Goal: Task Accomplishment & Management: Complete application form

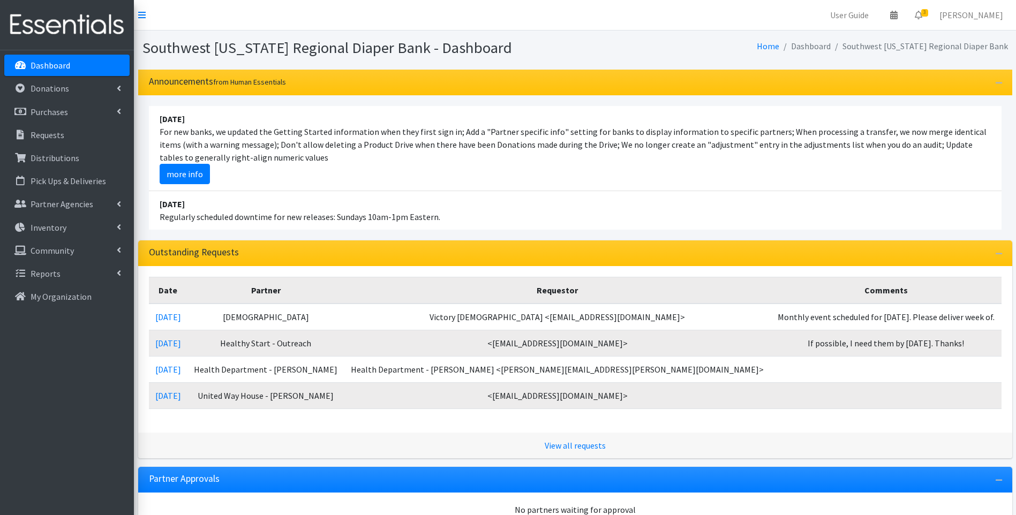
click at [695, 202] on li "April 16 2023 Regularly scheduled downtime for new releases: Sundays 10am-1pm E…" at bounding box center [575, 210] width 853 height 39
click at [47, 162] on p "Distributions" at bounding box center [55, 158] width 49 height 11
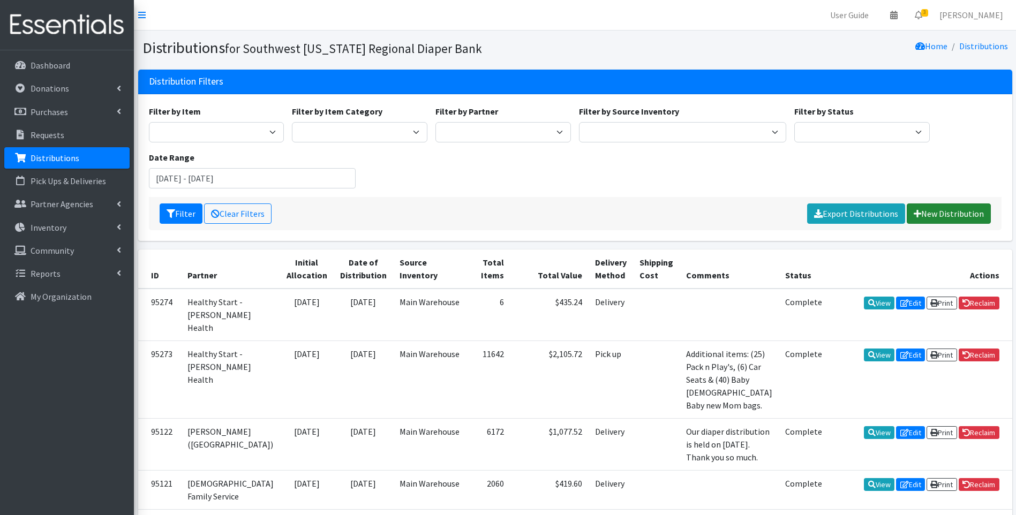
click at [948, 213] on link "New Distribution" at bounding box center [949, 214] width 84 height 20
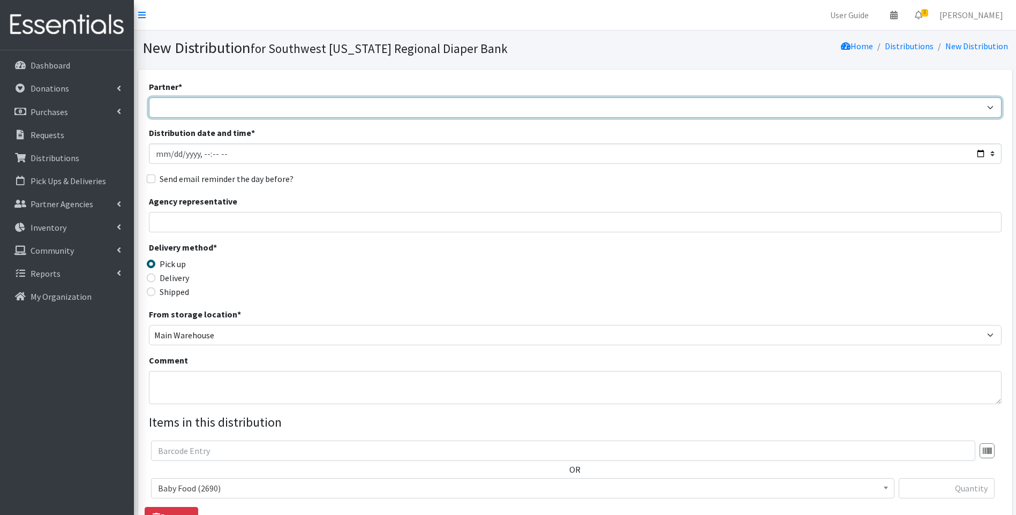
click at [337, 107] on select "ACT Abuse Counseling & Treatment Bayshore Fire Department Bonita Springs Assist…" at bounding box center [575, 107] width 853 height 20
select select "3947"
click at [149, 97] on select "ACT Abuse Counseling & Treatment Bayshore Fire Department Bonita Springs Assist…" at bounding box center [575, 107] width 853 height 20
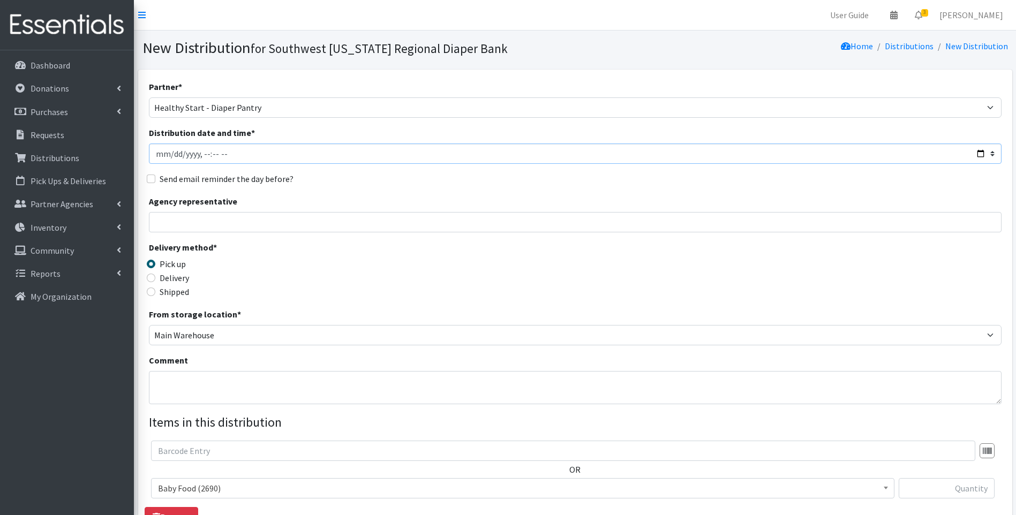
click at [981, 153] on input "Distribution date and time *" at bounding box center [575, 154] width 853 height 20
type input "2025-08-20T17:29"
click at [394, 283] on div "Delivery method * Pick up Delivery Shipped Shipping cost" at bounding box center [575, 274] width 853 height 67
click at [153, 276] on input "Delivery" at bounding box center [151, 278] width 9 height 9
radio input "true"
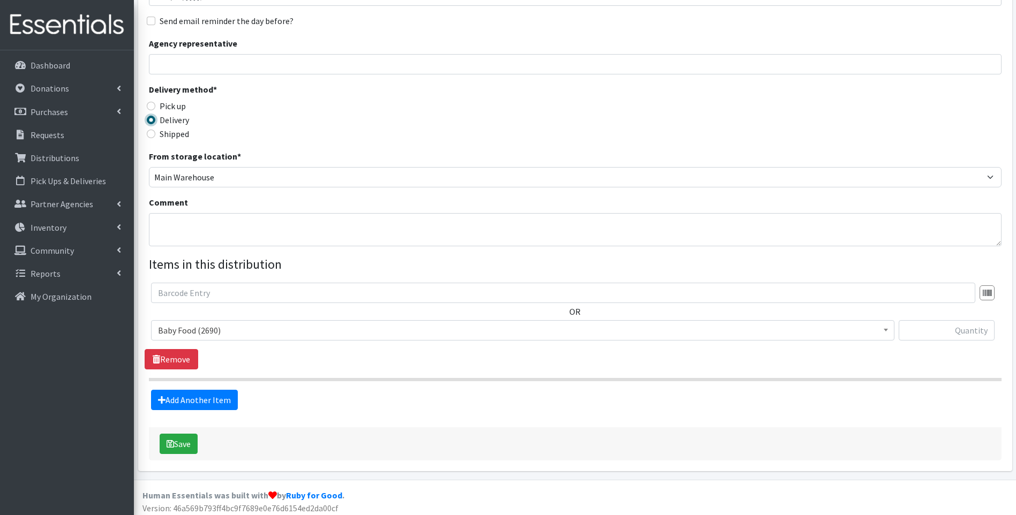
scroll to position [163, 0]
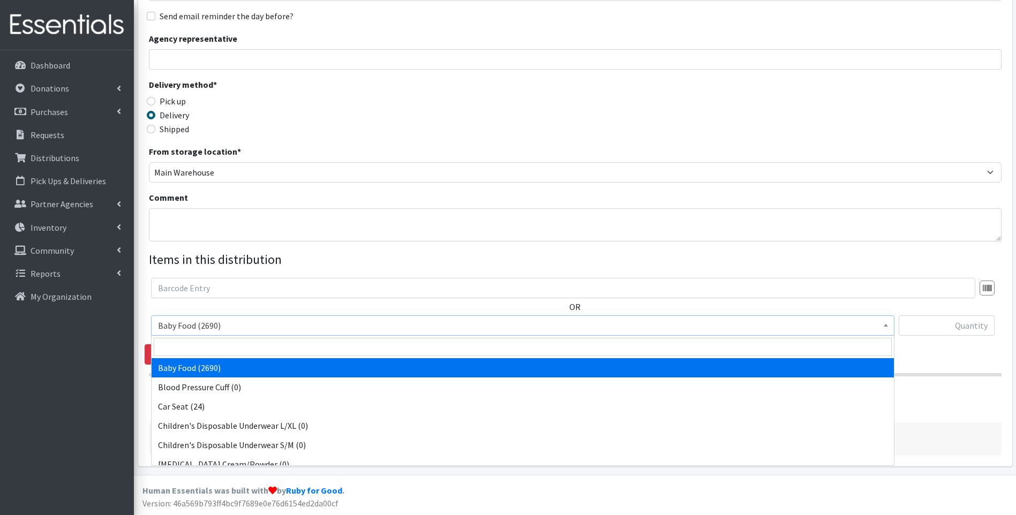
click at [305, 325] on span "Baby Food (2690)" at bounding box center [522, 325] width 729 height 15
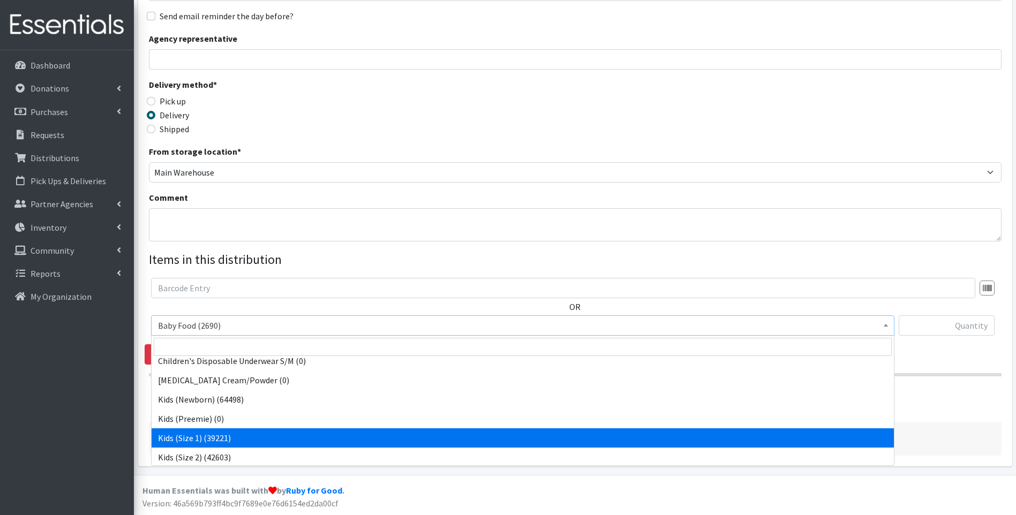
scroll to position [71, 0]
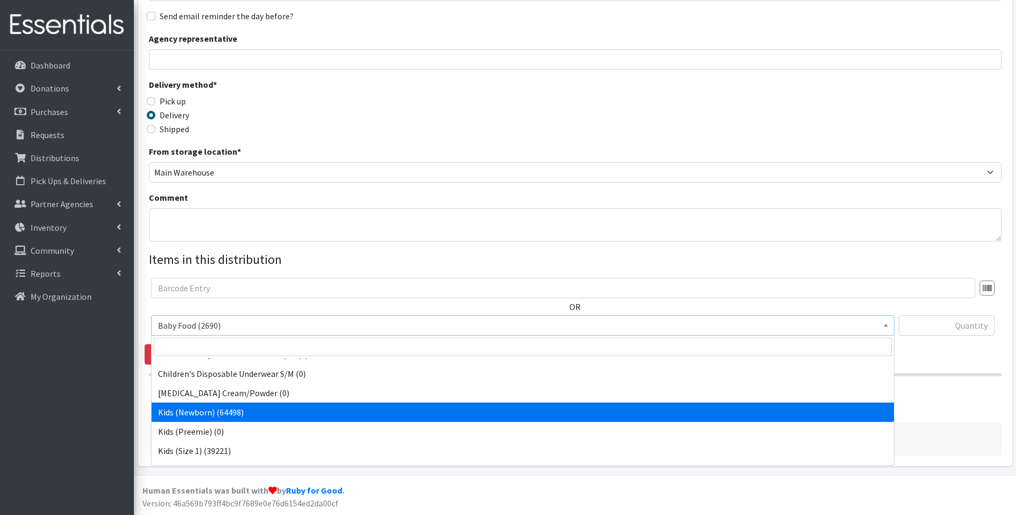
select select "10064"
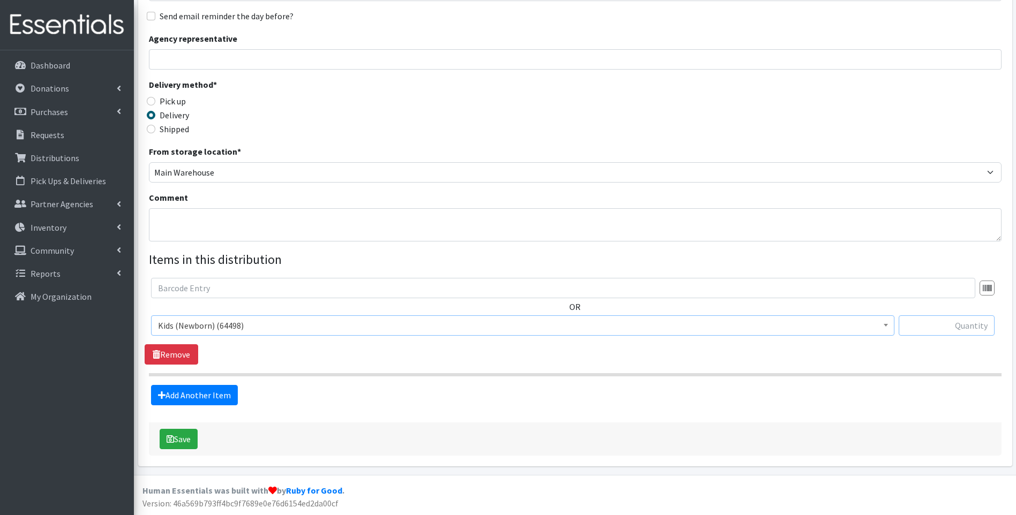
click at [927, 328] on input "text" at bounding box center [947, 325] width 96 height 20
type input "168"
click at [708, 383] on fieldset "Items in this distribution OR Baby Food (2690) Blood Pressure Cuff (0) Car Seat…" at bounding box center [575, 327] width 853 height 155
click at [211, 398] on link "Add Another Item" at bounding box center [194, 395] width 87 height 20
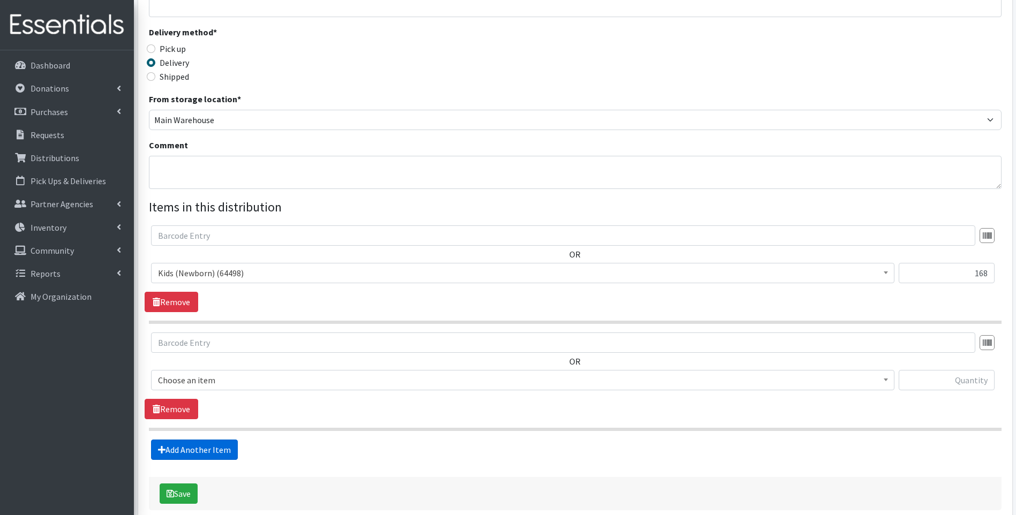
scroll to position [270, 0]
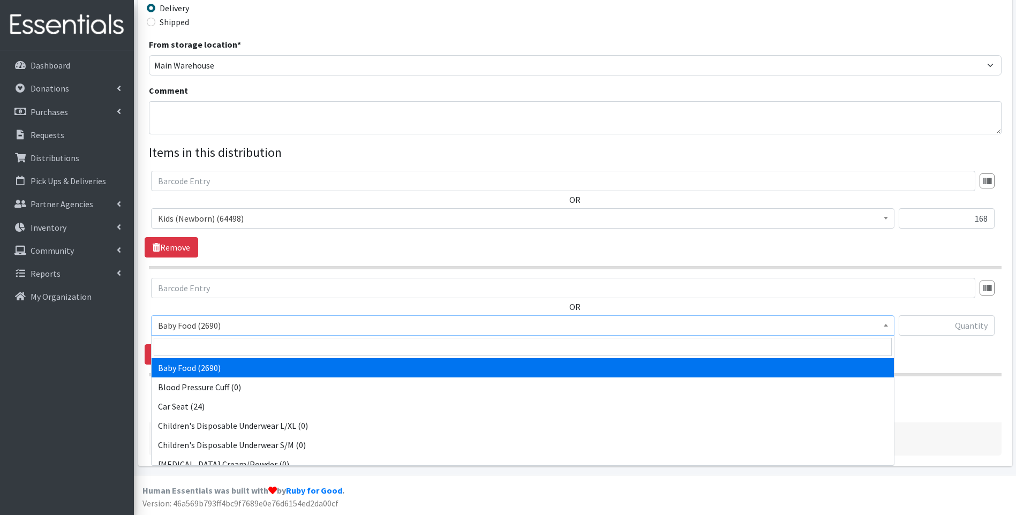
click at [235, 326] on span "Baby Food (2690)" at bounding box center [522, 325] width 729 height 15
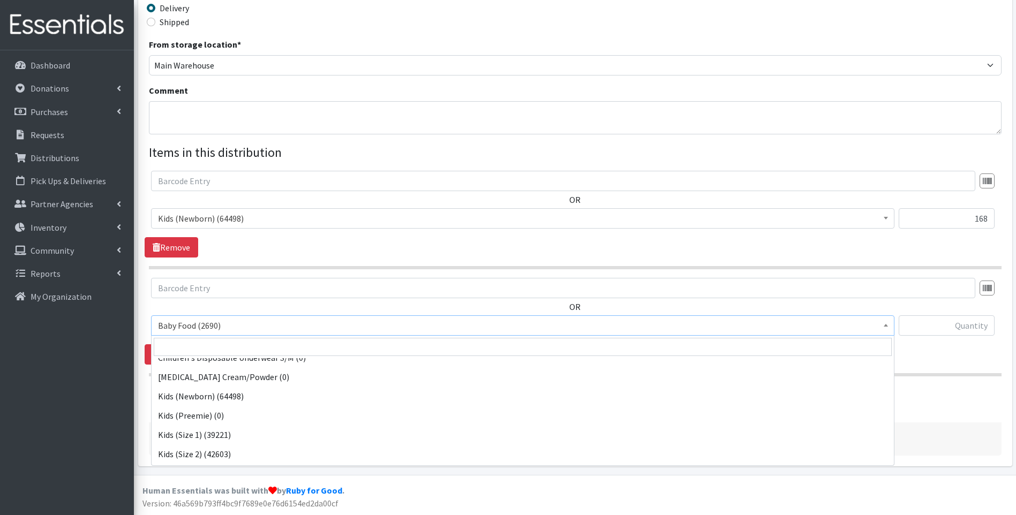
scroll to position [107, 0]
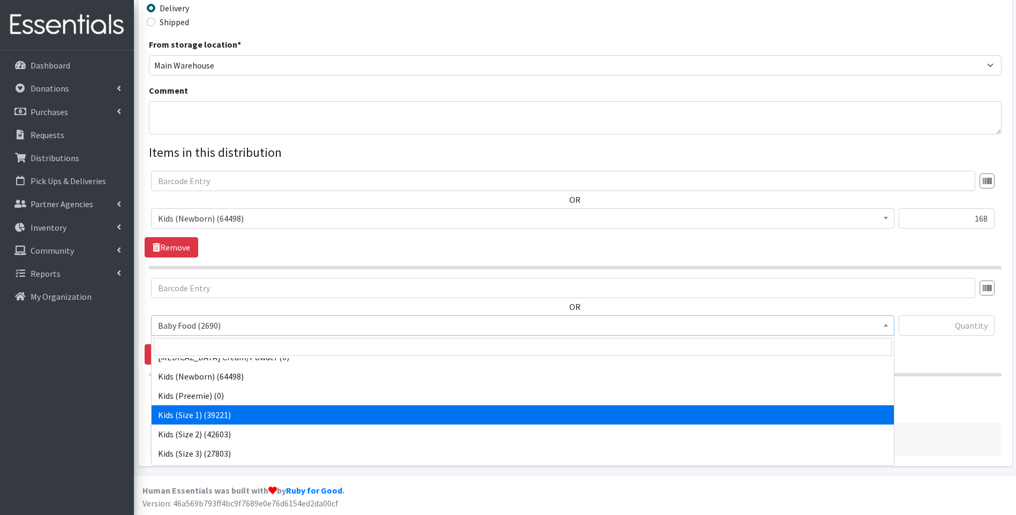
select select "10069"
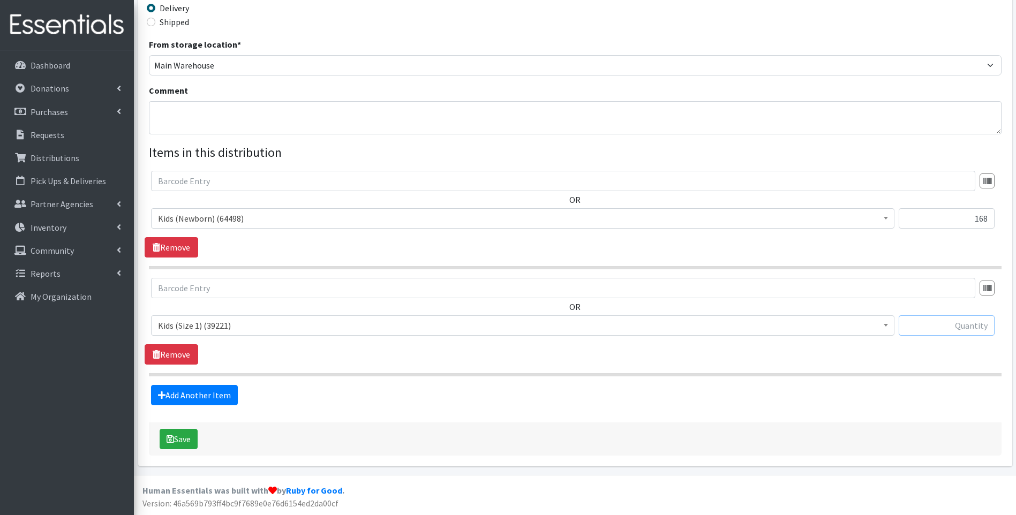
click at [944, 321] on input "text" at bounding box center [947, 325] width 96 height 20
type input "495"
click at [172, 394] on link "Add Another Item" at bounding box center [194, 395] width 87 height 20
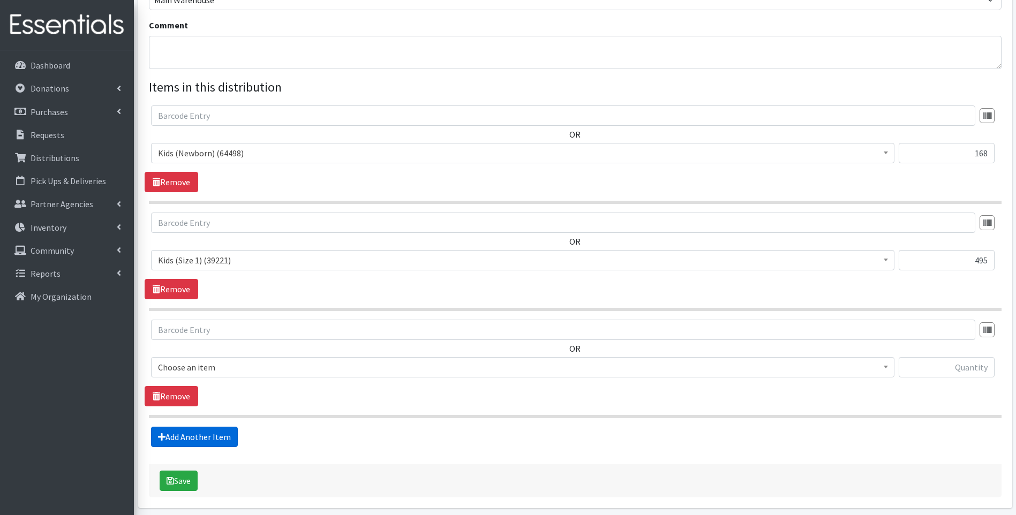
scroll to position [377, 0]
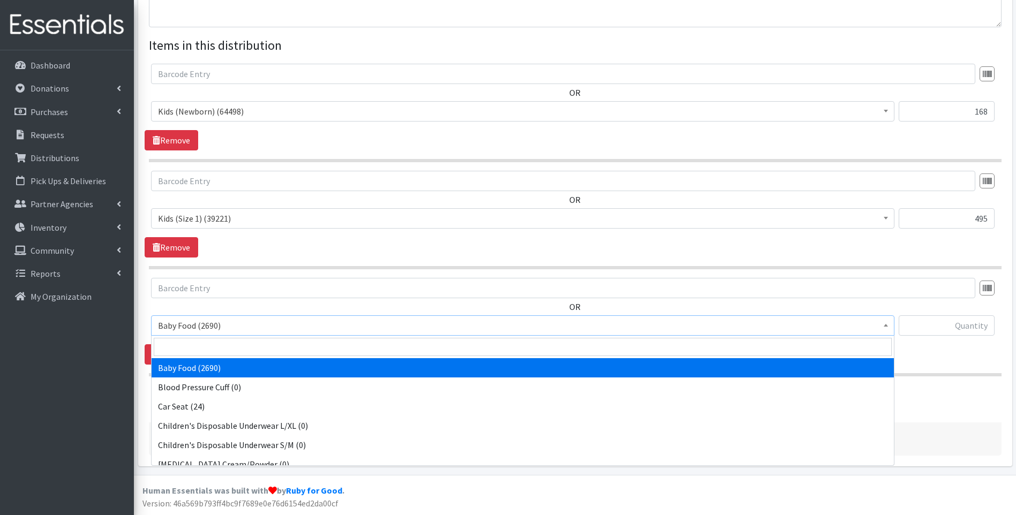
click at [234, 326] on span "Baby Food (2690)" at bounding box center [522, 325] width 729 height 15
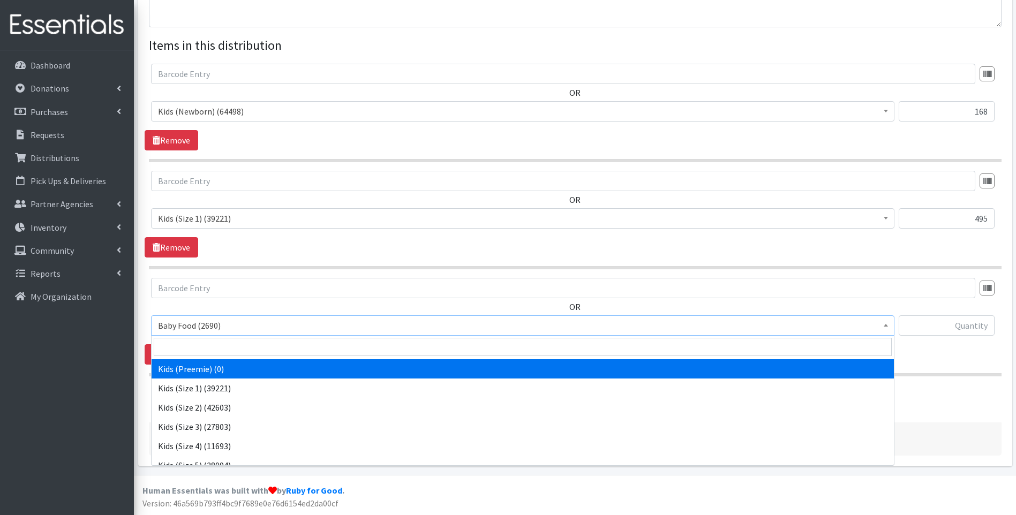
scroll to position [178, 0]
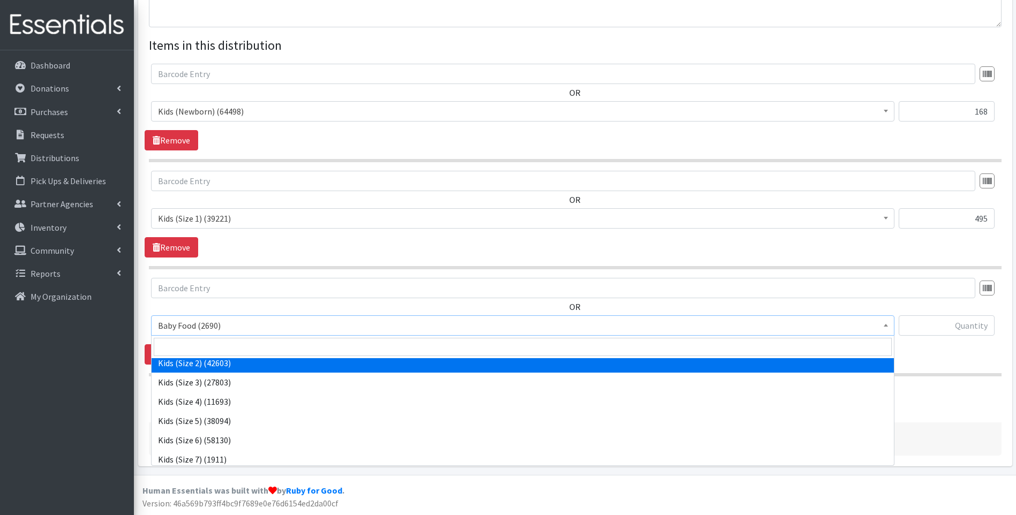
select select "10068"
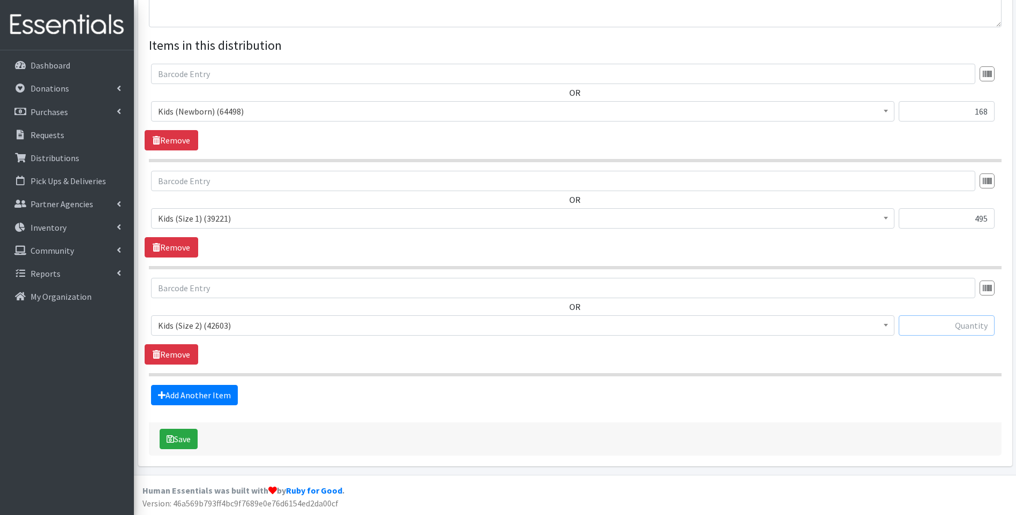
click at [929, 320] on input "text" at bounding box center [947, 325] width 96 height 20
type input "288"
click at [192, 388] on link "Add Another Item" at bounding box center [194, 395] width 87 height 20
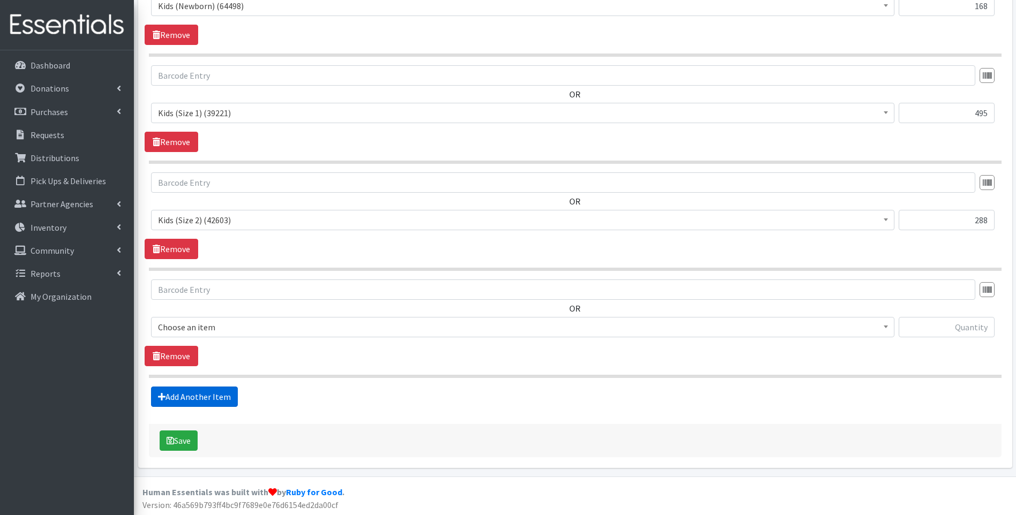
scroll to position [484, 0]
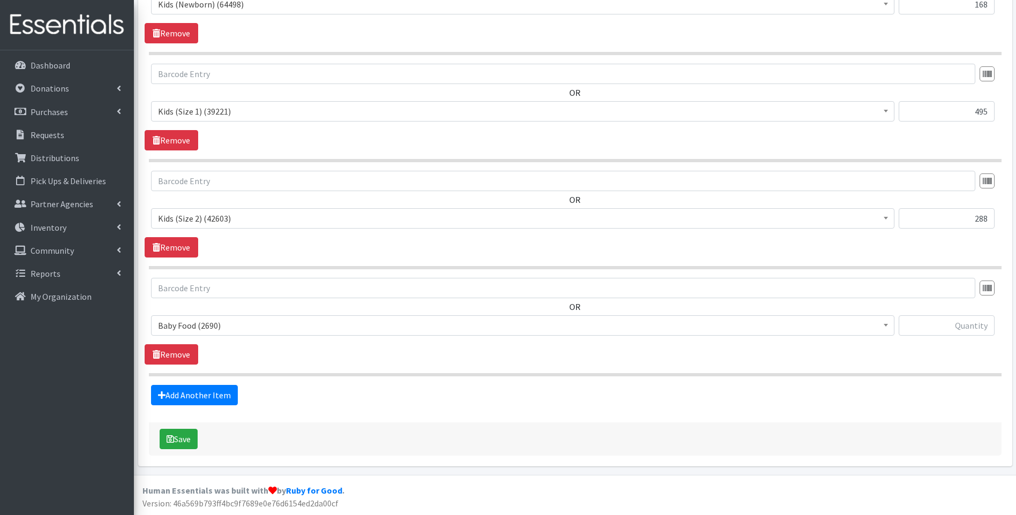
click at [225, 329] on span "Baby Food (2690)" at bounding box center [522, 325] width 729 height 15
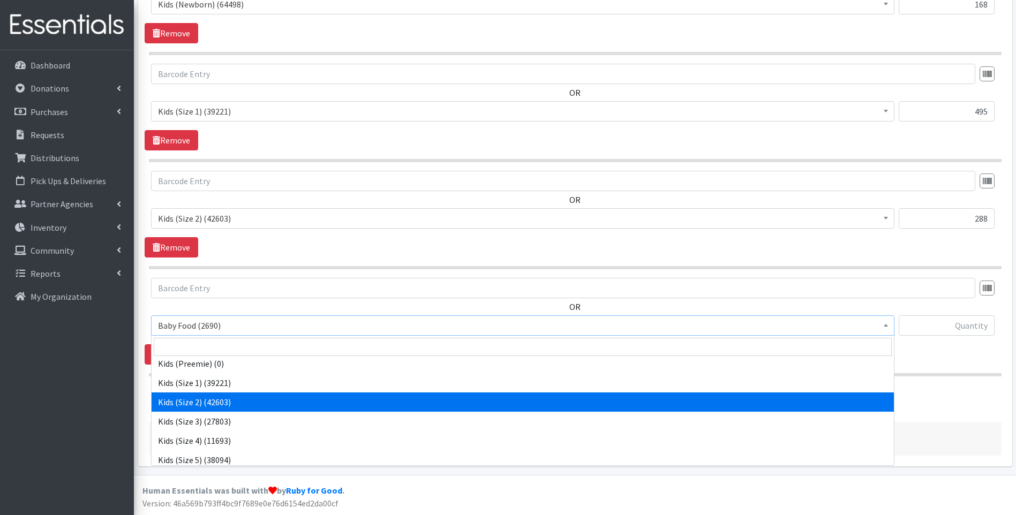
scroll to position [143, 0]
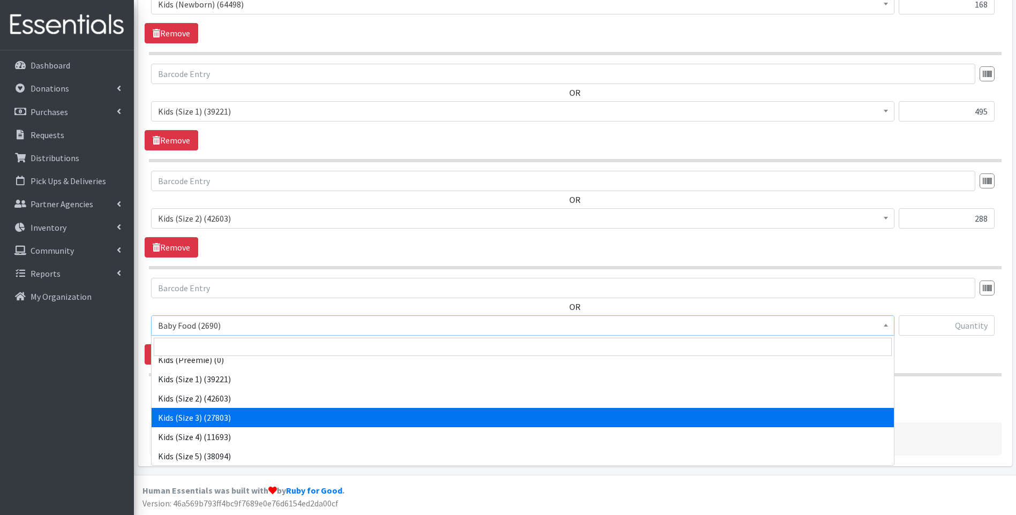
select select "10061"
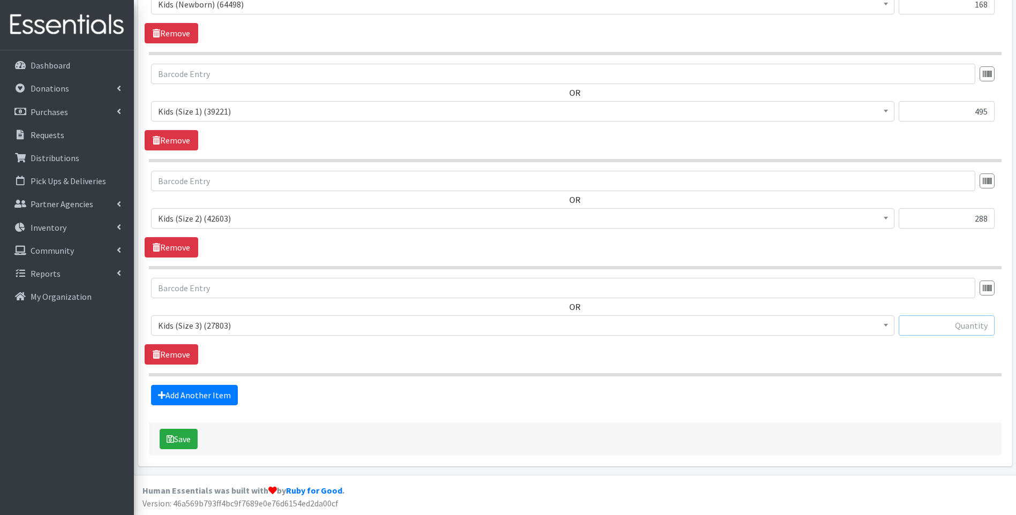
click at [953, 324] on input "text" at bounding box center [947, 325] width 96 height 20
type input "884"
click at [224, 395] on link "Add Another Item" at bounding box center [194, 395] width 87 height 20
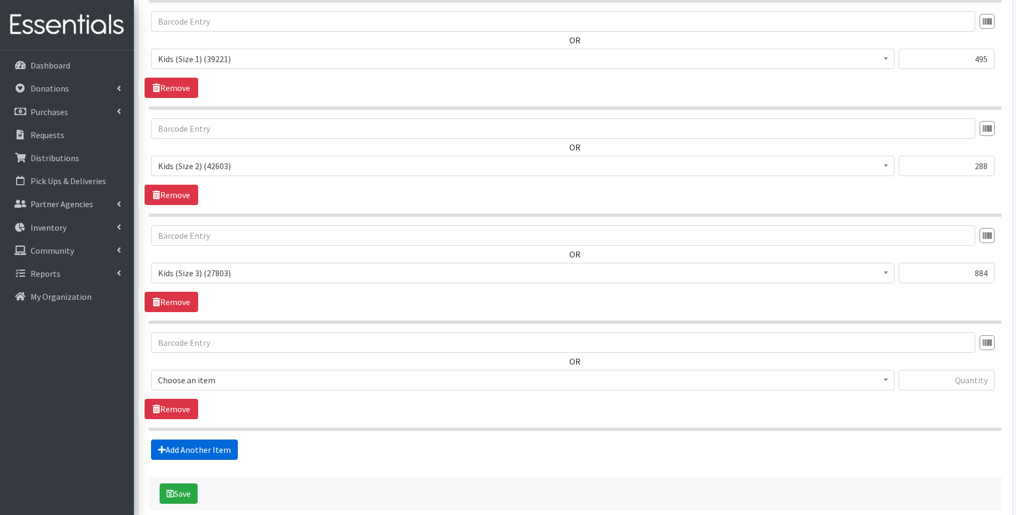
scroll to position [591, 0]
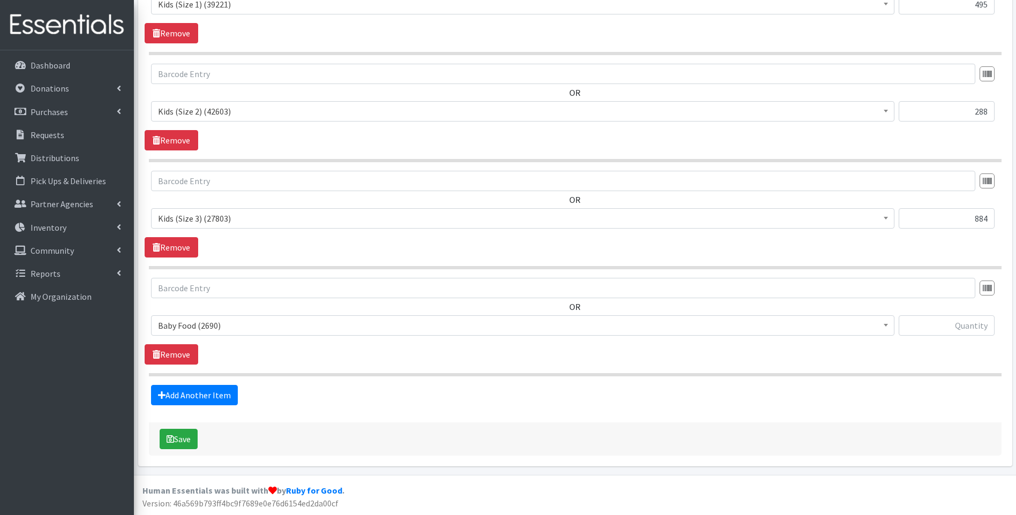
click at [281, 321] on span "Baby Food (2690)" at bounding box center [522, 325] width 729 height 15
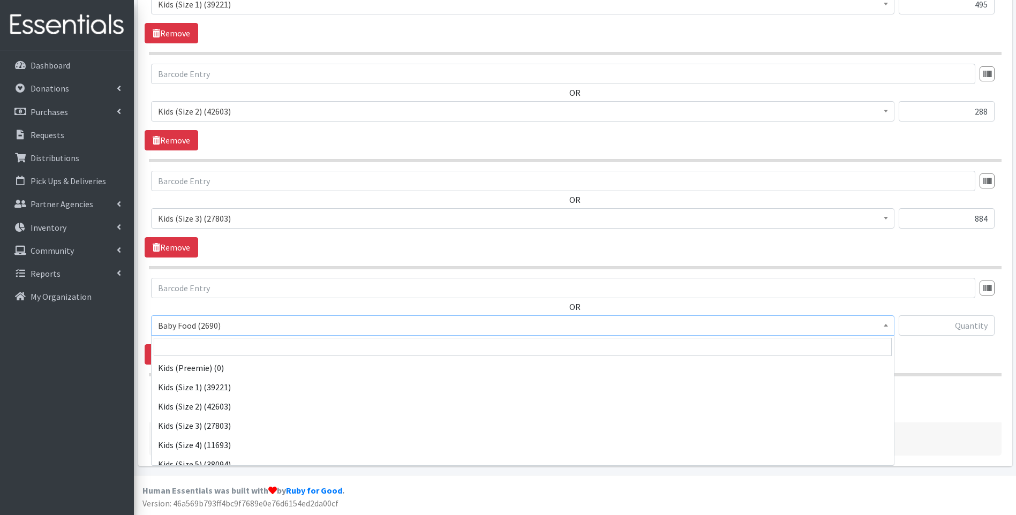
scroll to position [143, 0]
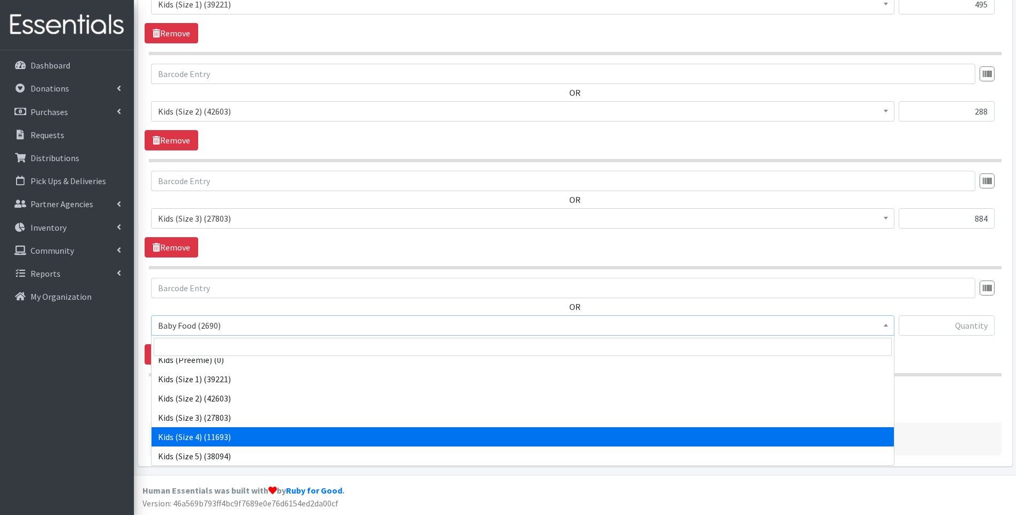
select select "10078"
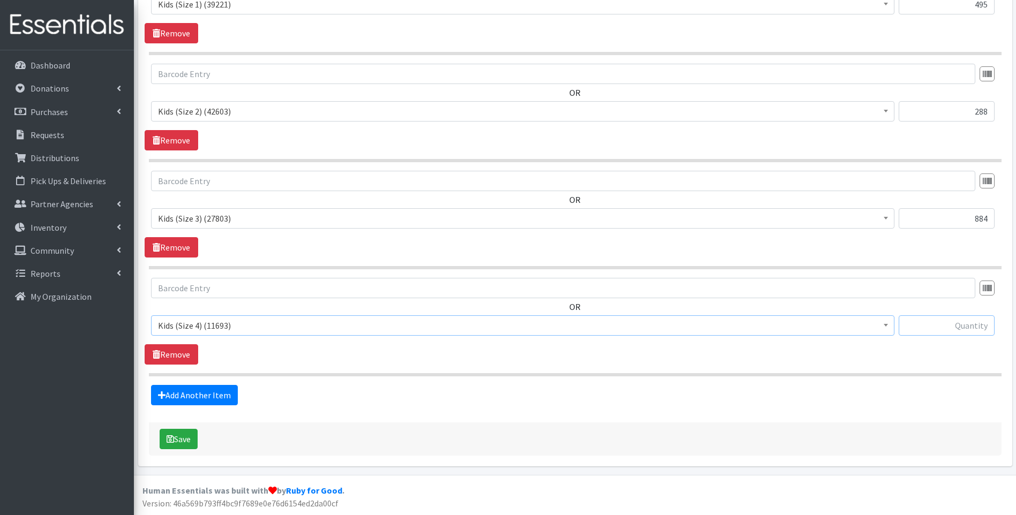
click at [947, 322] on input "text" at bounding box center [947, 325] width 96 height 20
type input "1399"
click at [177, 390] on link "Add Another Item" at bounding box center [194, 395] width 87 height 20
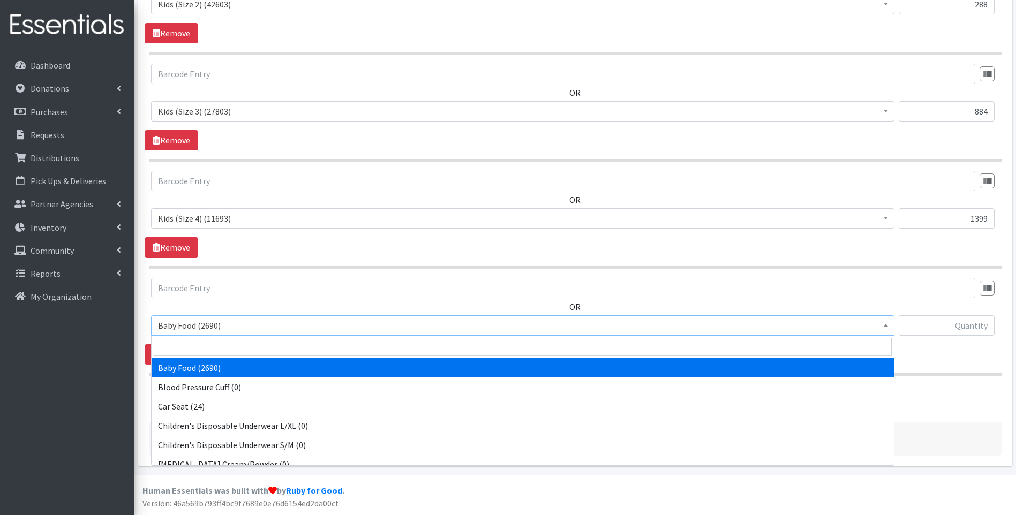
click at [252, 325] on span "Baby Food (2690)" at bounding box center [522, 325] width 729 height 15
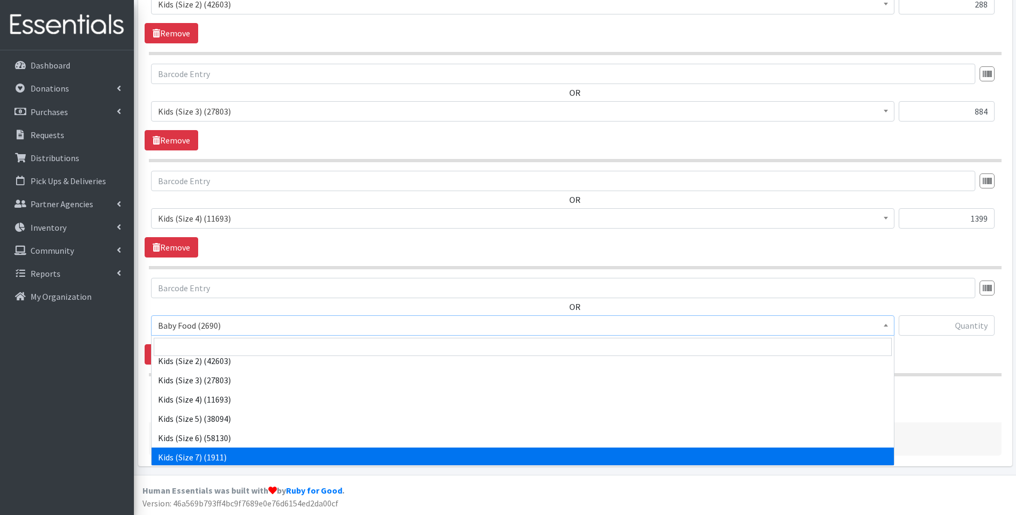
scroll to position [178, 0]
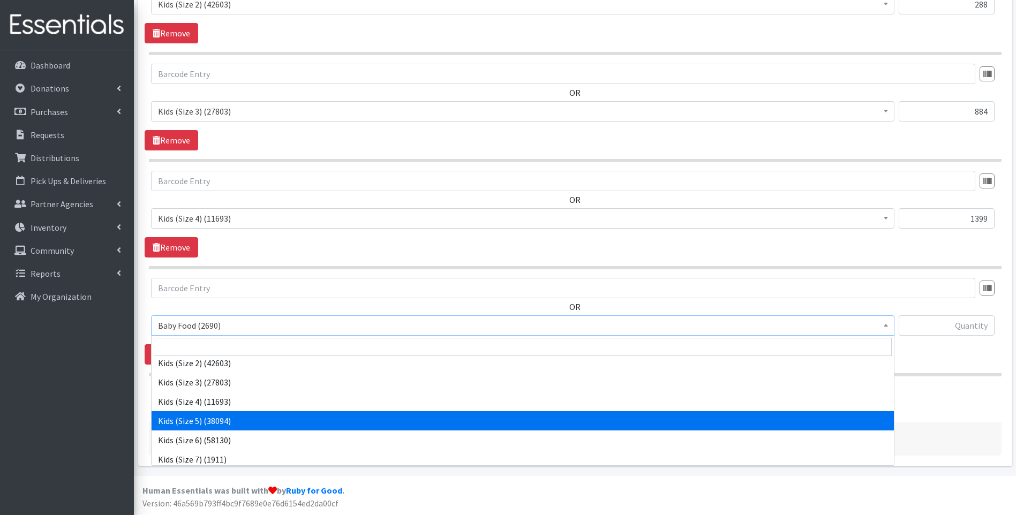
select select "10042"
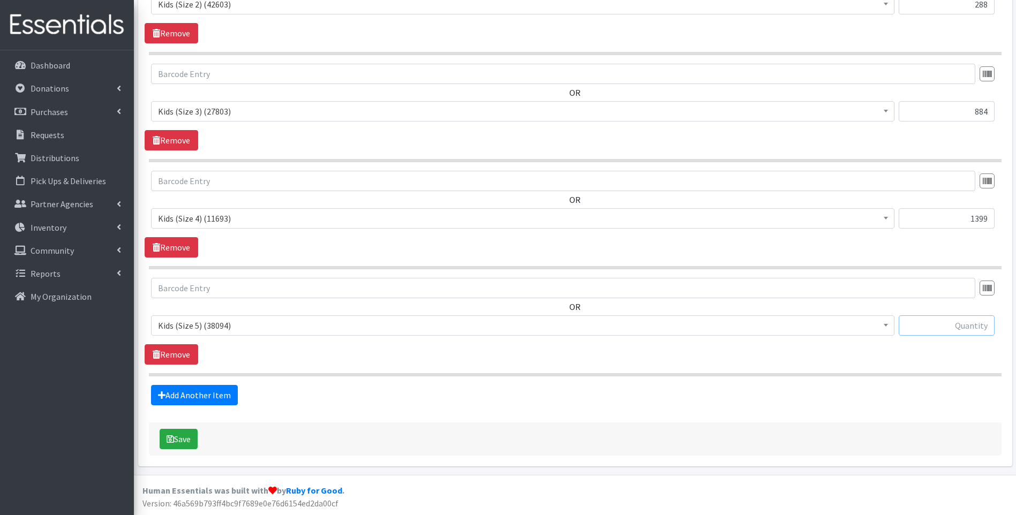
click at [947, 327] on input "text" at bounding box center [947, 325] width 96 height 20
type input "1300"
click at [182, 401] on link "Add Another Item" at bounding box center [194, 395] width 87 height 20
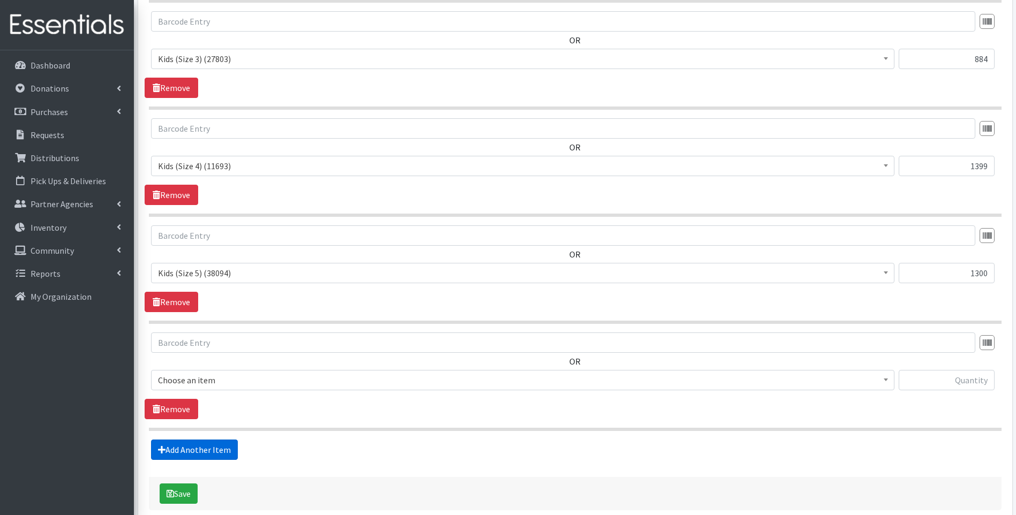
scroll to position [805, 0]
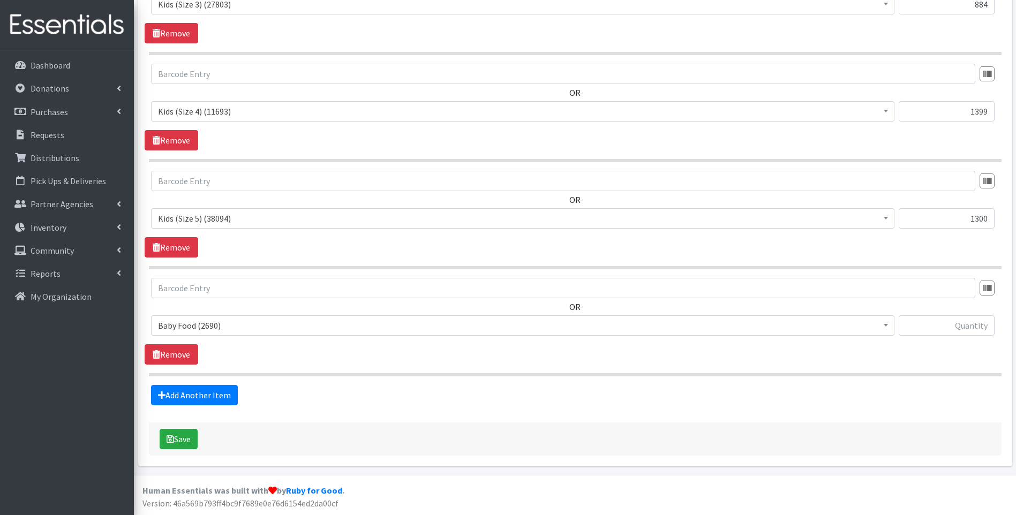
click at [189, 330] on span "Baby Food (2690)" at bounding box center [522, 325] width 729 height 15
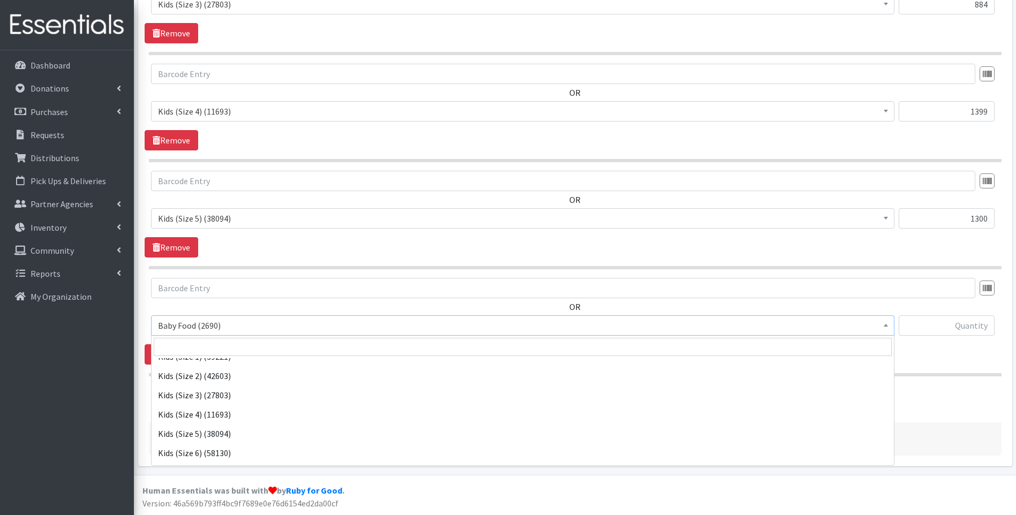
scroll to position [178, 0]
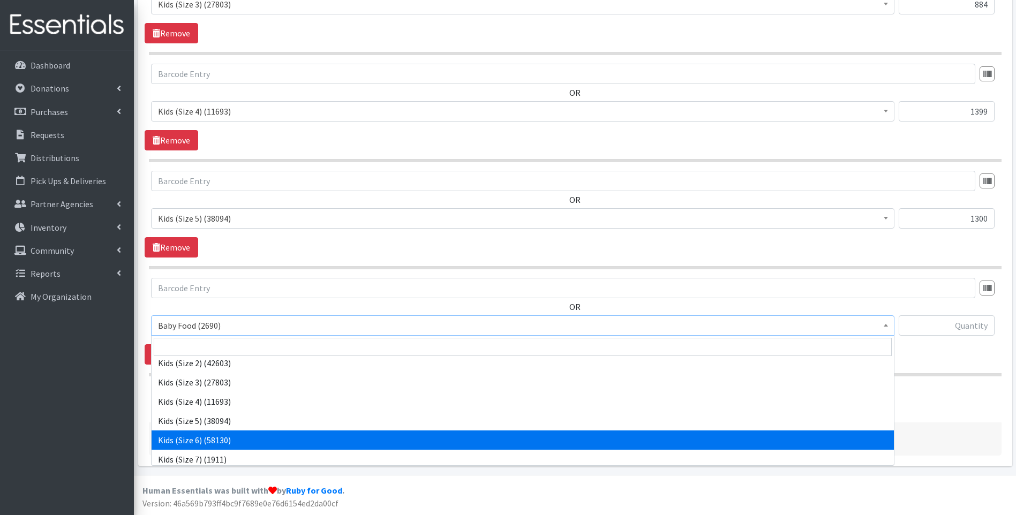
select select "10062"
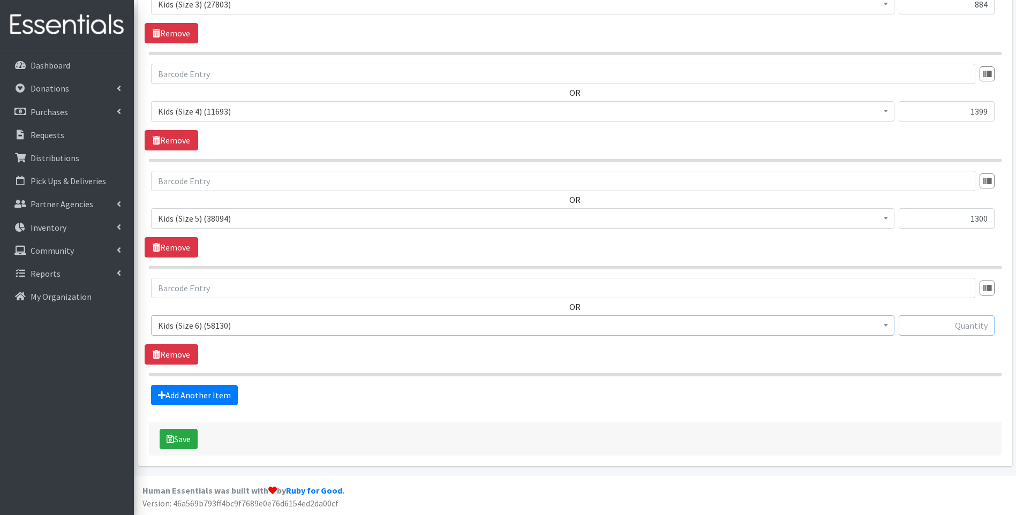
click at [950, 318] on input "text" at bounding box center [947, 325] width 96 height 20
type input "2200"
click at [222, 394] on link "Add Another Item" at bounding box center [194, 395] width 87 height 20
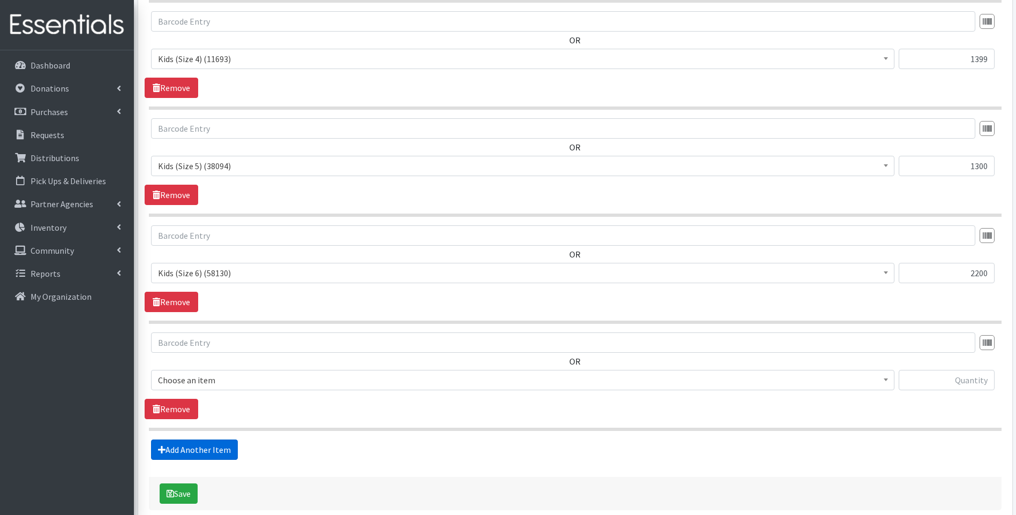
scroll to position [913, 0]
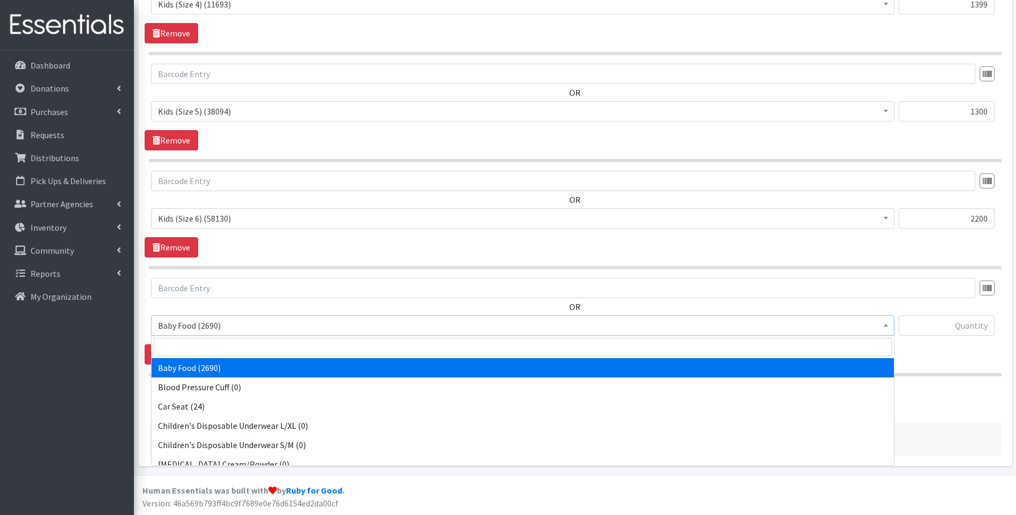
click at [266, 329] on span "Baby Food (2690)" at bounding box center [522, 325] width 729 height 15
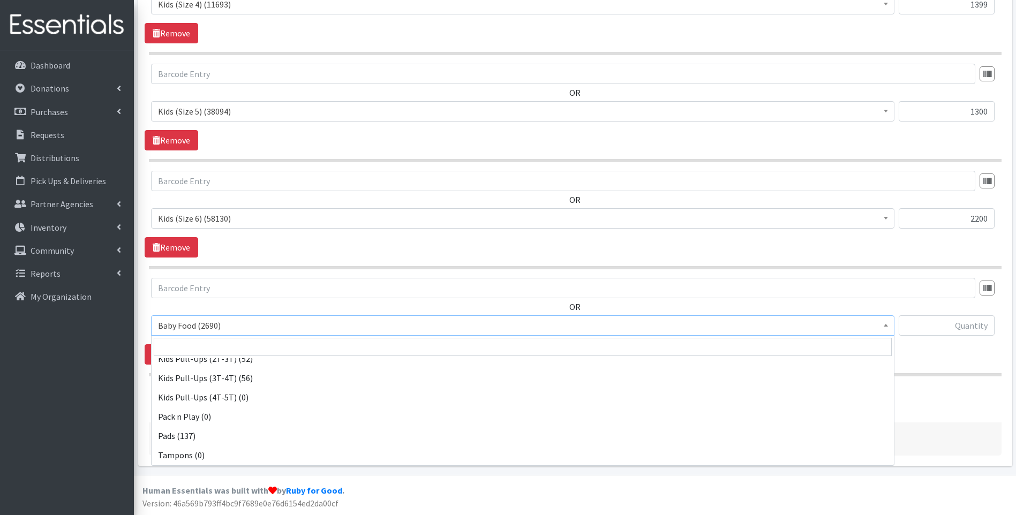
scroll to position [321, 0]
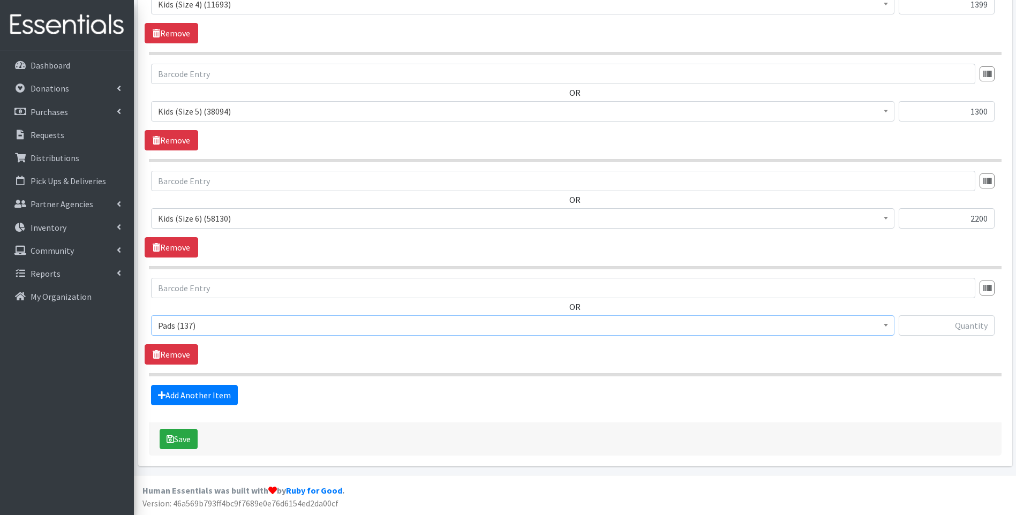
select select "10040"
click at [914, 327] on input "text" at bounding box center [947, 325] width 96 height 20
type input "84"
click at [222, 389] on link "Add Another Item" at bounding box center [194, 395] width 87 height 20
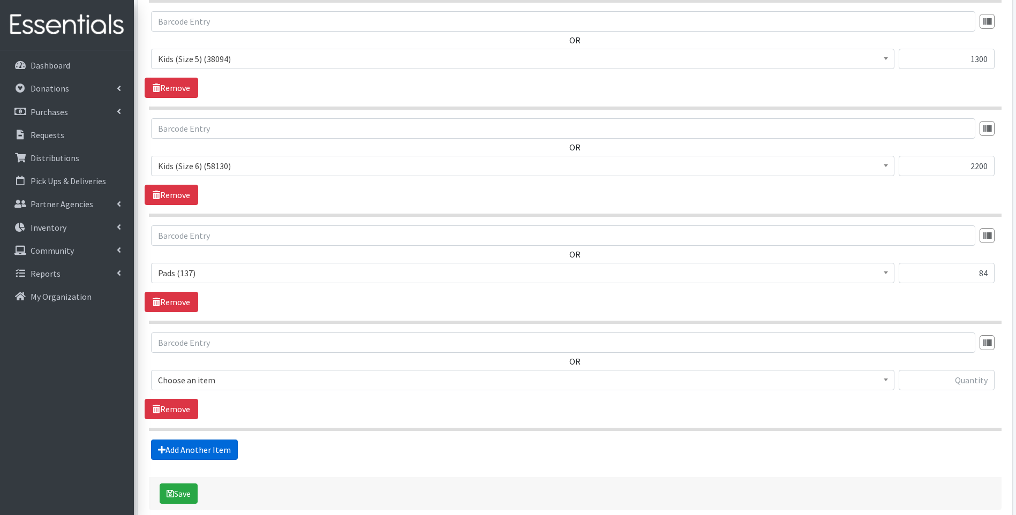
scroll to position [1020, 0]
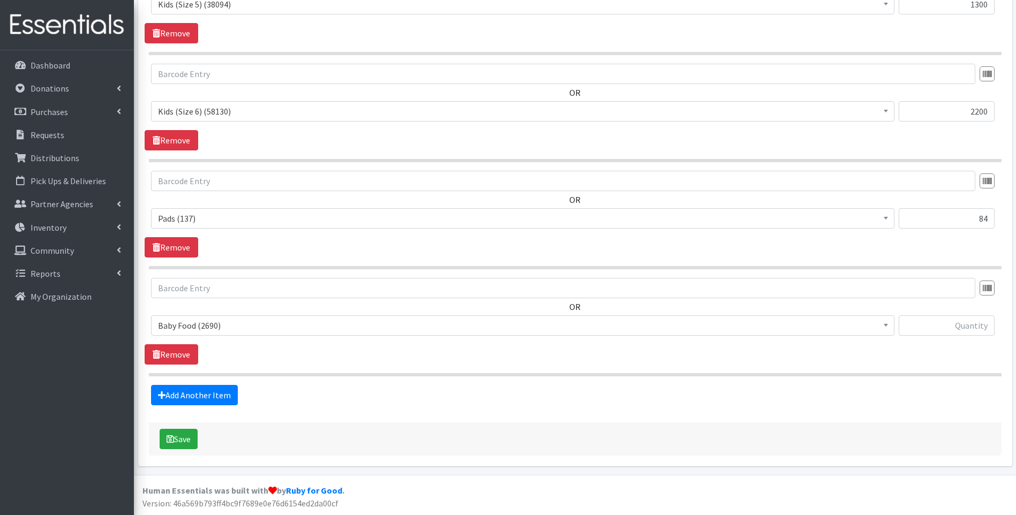
click at [222, 324] on span "Baby Food (2690)" at bounding box center [522, 325] width 729 height 15
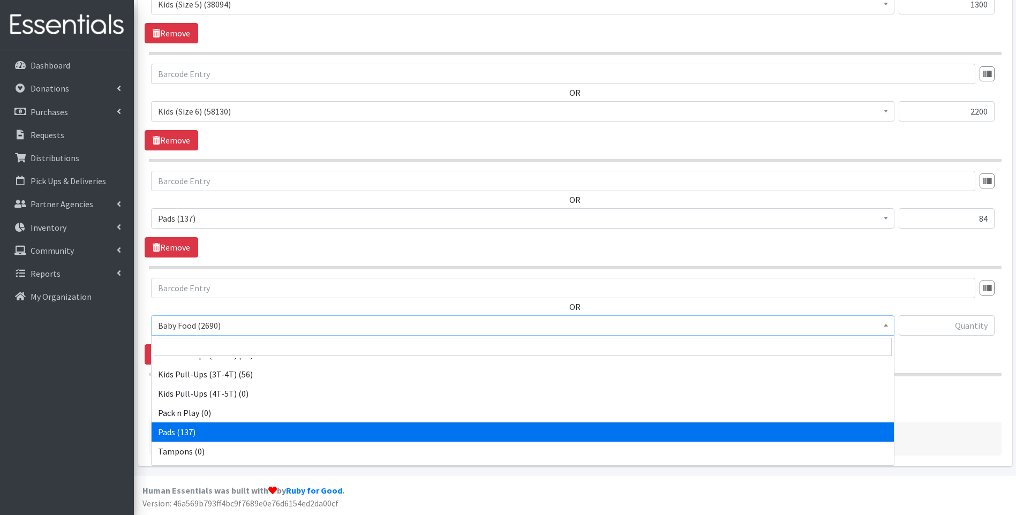
scroll to position [336, 0]
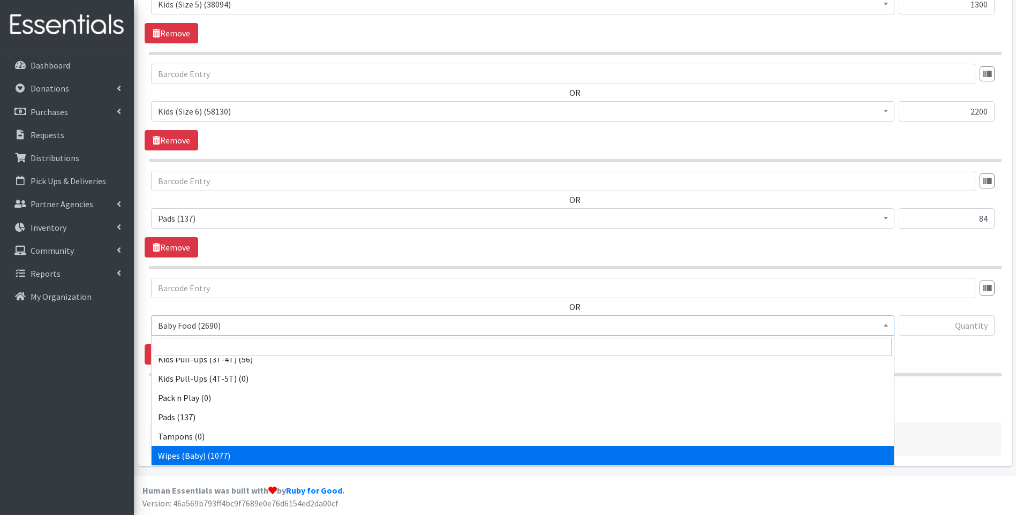
select select "10041"
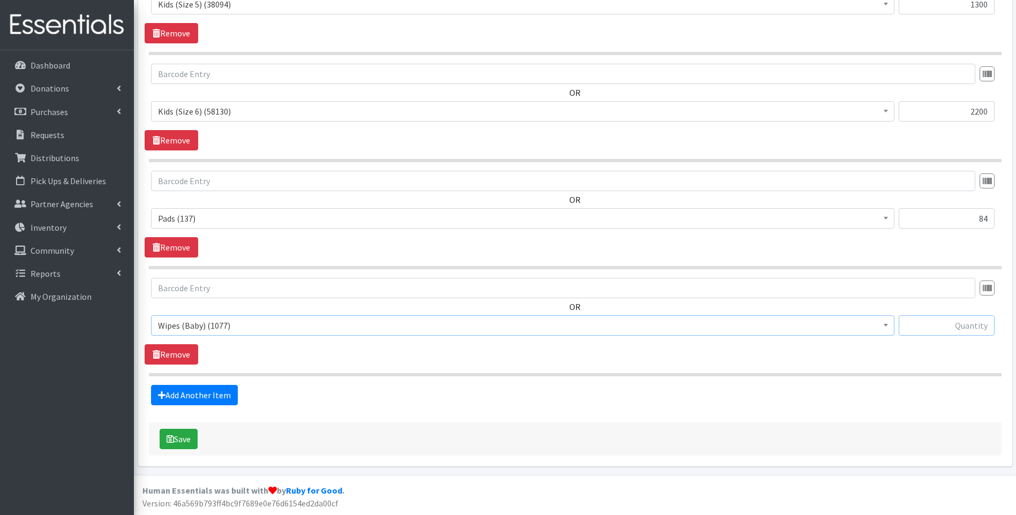
click at [951, 328] on input "text" at bounding box center [947, 325] width 96 height 20
type input "84"
click at [621, 375] on hr at bounding box center [575, 374] width 853 height 3
click at [178, 442] on button "Save" at bounding box center [179, 439] width 38 height 20
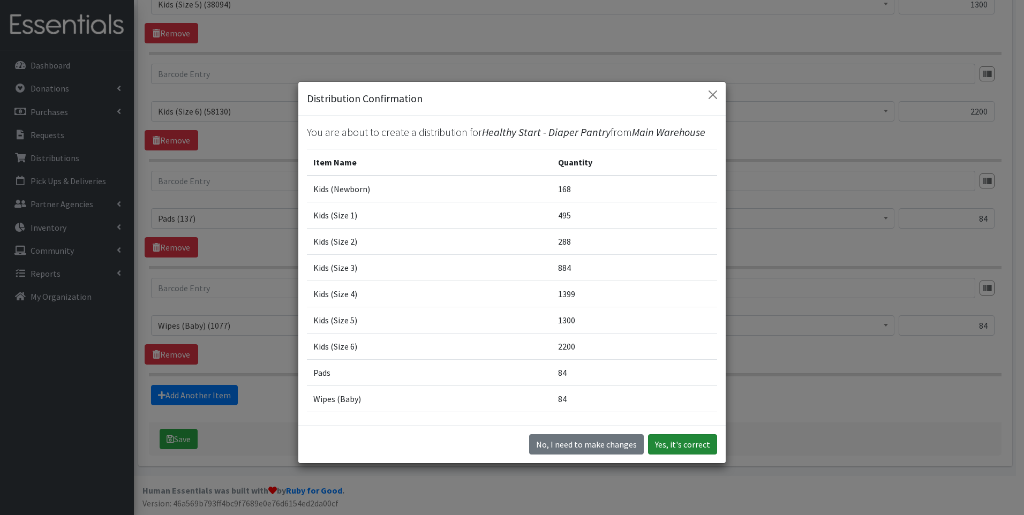
click at [679, 448] on button "Yes, it's correct" at bounding box center [682, 444] width 69 height 20
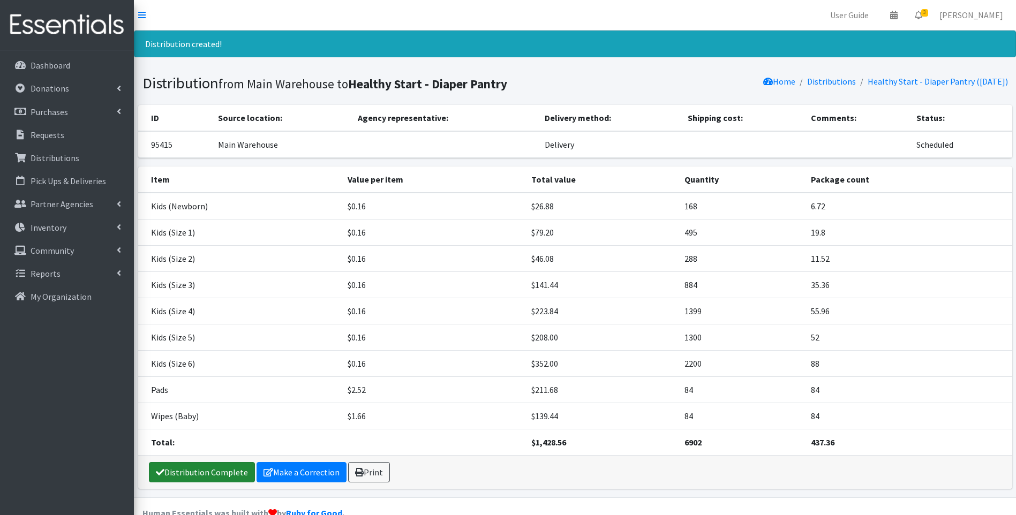
click at [190, 469] on link "Distribution Complete" at bounding box center [202, 472] width 106 height 20
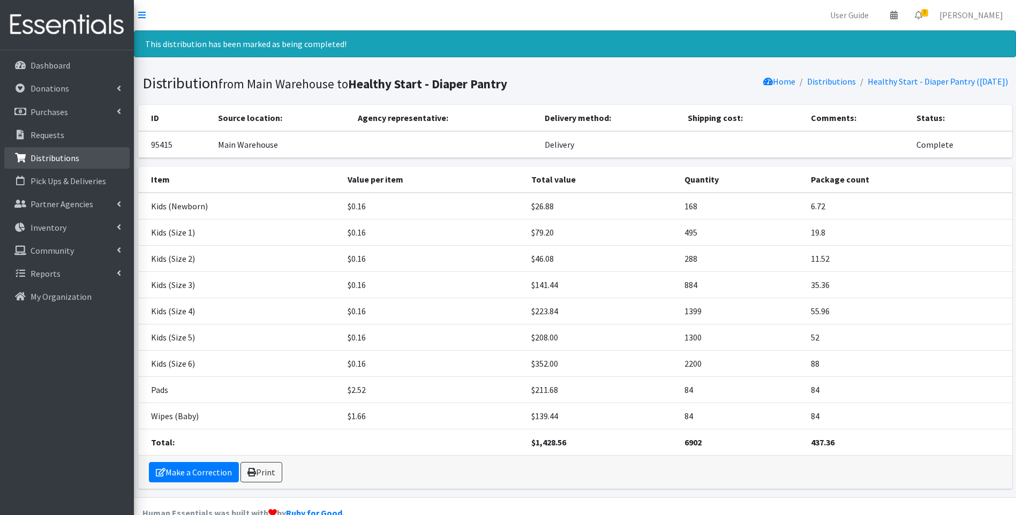
click at [69, 157] on p "Distributions" at bounding box center [55, 158] width 49 height 11
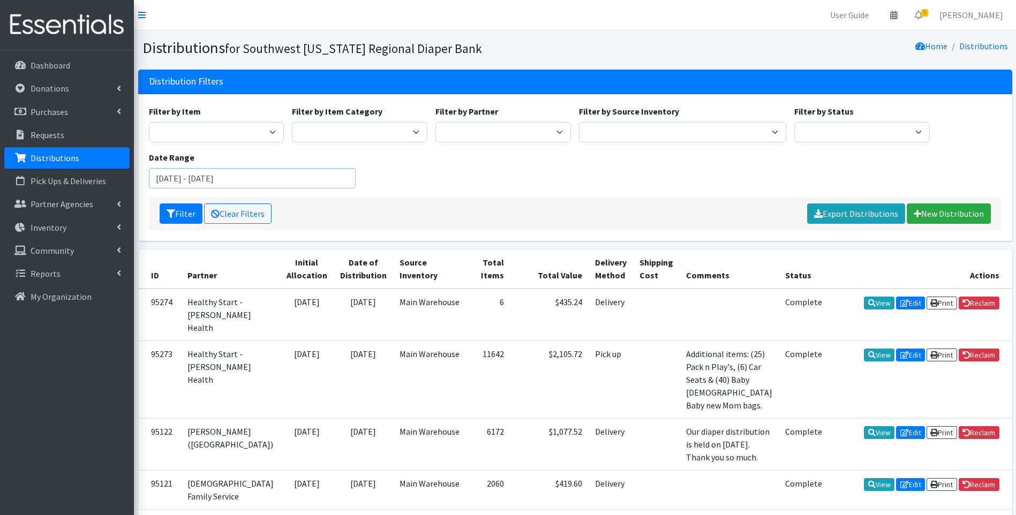
click at [275, 177] on input "[DATE] - [DATE]" at bounding box center [252, 178] width 207 height 20
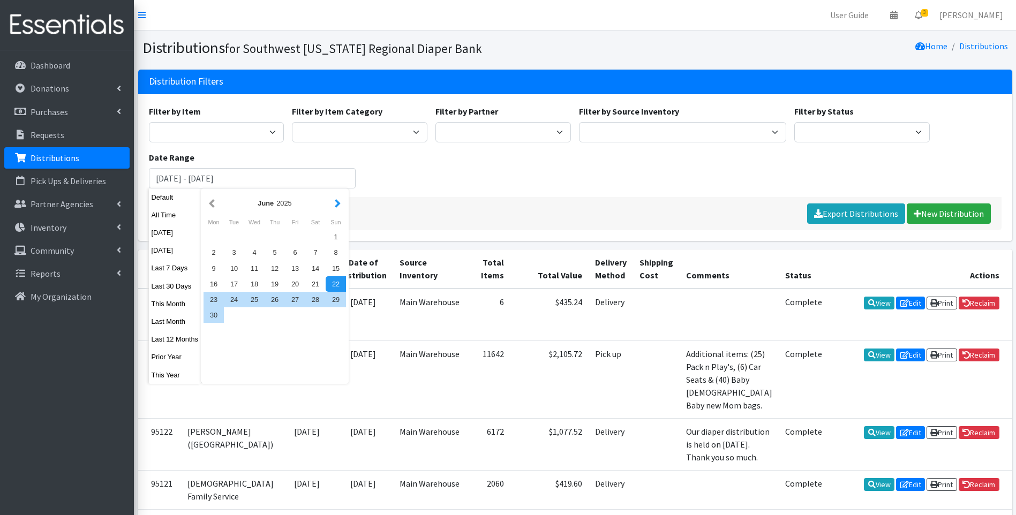
click at [334, 200] on button "button" at bounding box center [337, 203] width 11 height 13
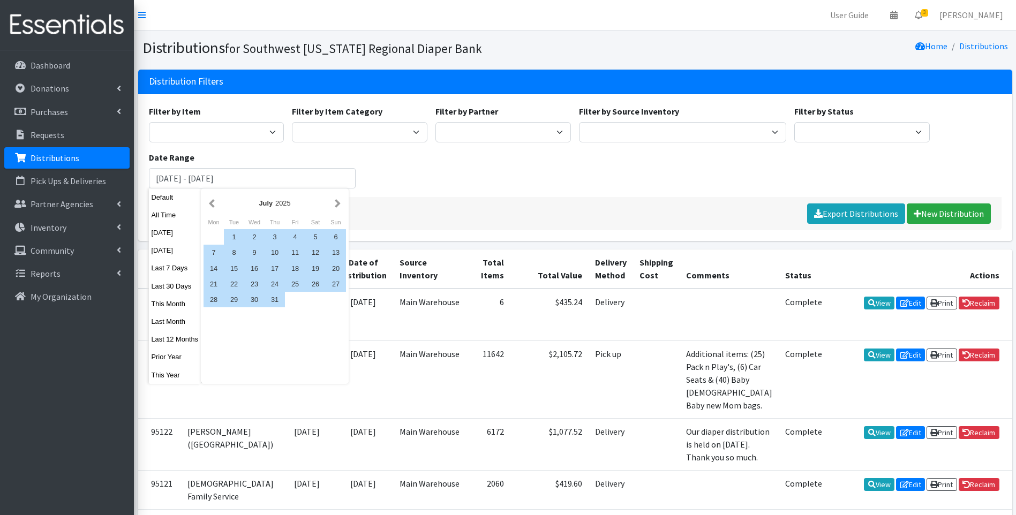
click at [334, 200] on button "button" at bounding box center [337, 203] width 11 height 13
click at [298, 231] on div "1" at bounding box center [295, 237] width 20 height 16
click at [333, 300] on div "31" at bounding box center [336, 300] width 20 height 16
type input "[DATE] - [DATE]"
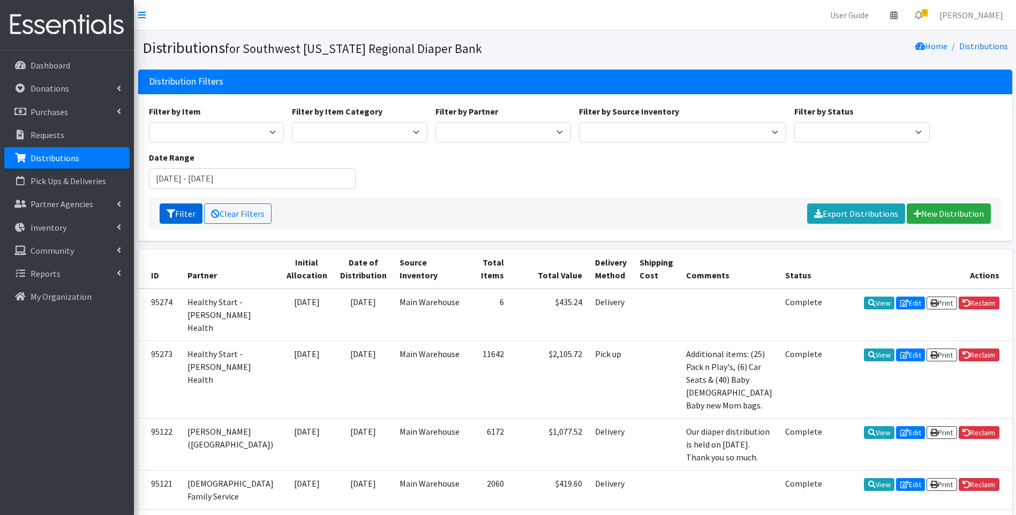
click at [186, 213] on button "Filter" at bounding box center [181, 214] width 43 height 20
click at [72, 31] on img at bounding box center [66, 25] width 125 height 36
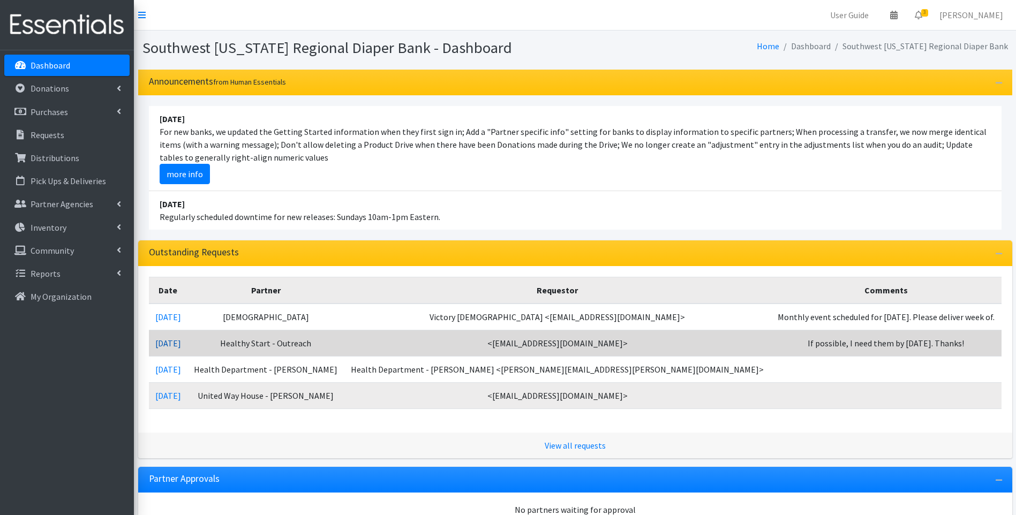
click at [174, 343] on link "[DATE]" at bounding box center [168, 343] width 26 height 11
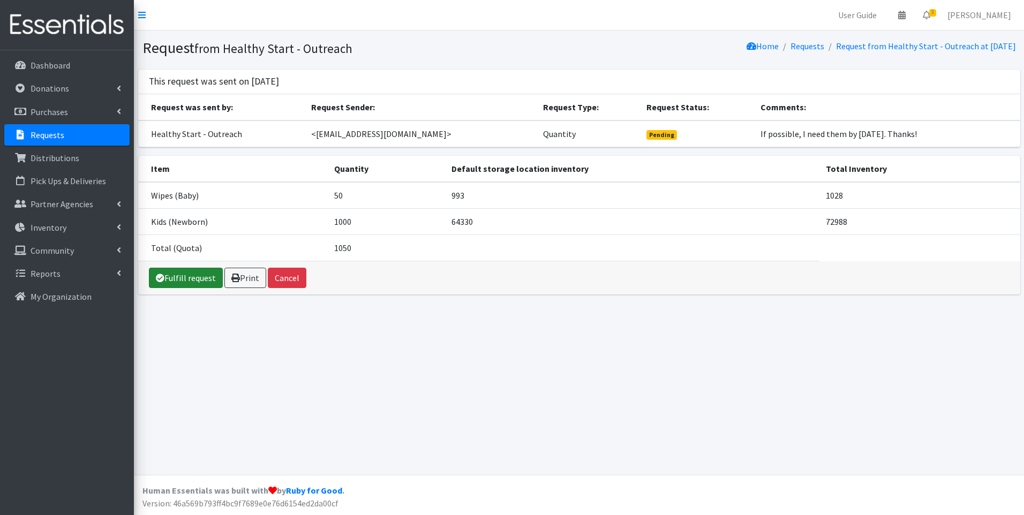
click at [173, 277] on link "Fulfill request" at bounding box center [186, 278] width 74 height 20
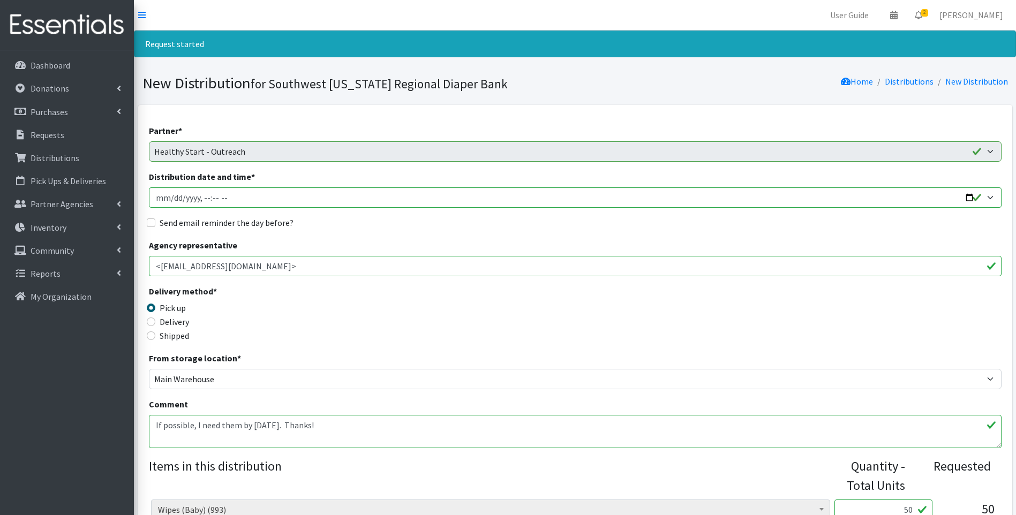
click at [177, 323] on label "Delivery" at bounding box center [174, 321] width 29 height 13
click at [155, 323] on input "Delivery" at bounding box center [151, 322] width 9 height 9
radio input "true"
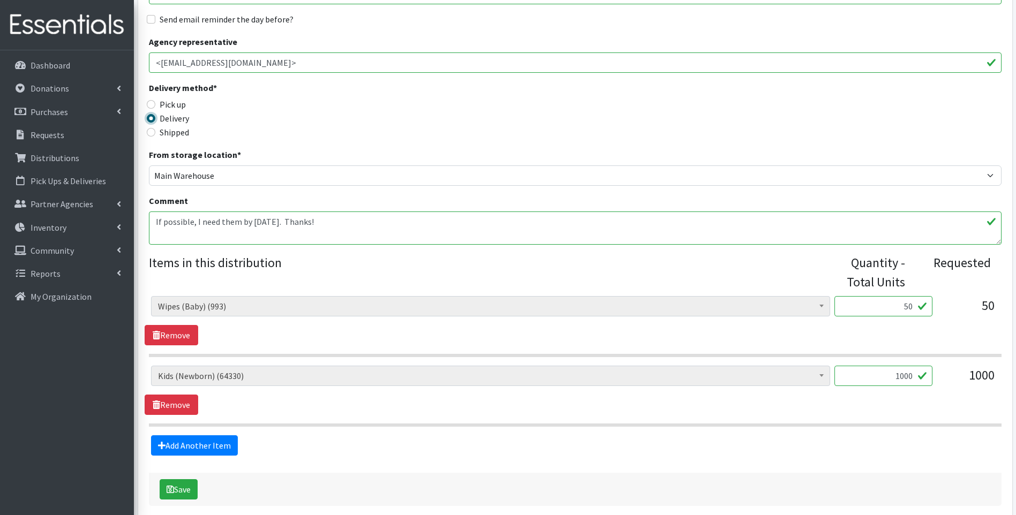
scroll to position [214, 0]
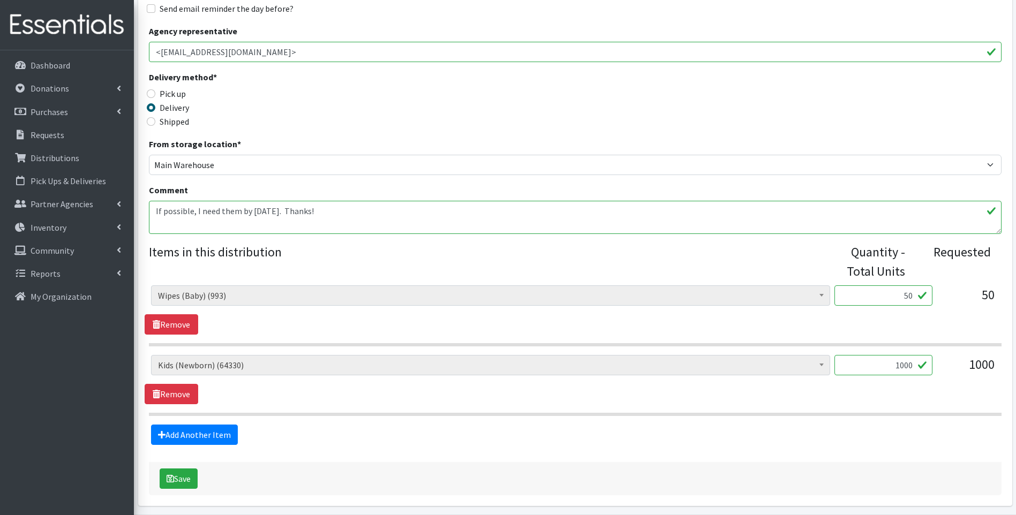
click at [897, 293] on input "50" at bounding box center [883, 295] width 98 height 20
drag, startPoint x: 895, startPoint y: 295, endPoint x: 928, endPoint y: 297, distance: 32.7
click at [928, 297] on input "50" at bounding box center [883, 295] width 98 height 20
type input "60"
click at [809, 120] on div "Delivery method * Pick up Delivery Shipped Shipping cost" at bounding box center [575, 104] width 853 height 67
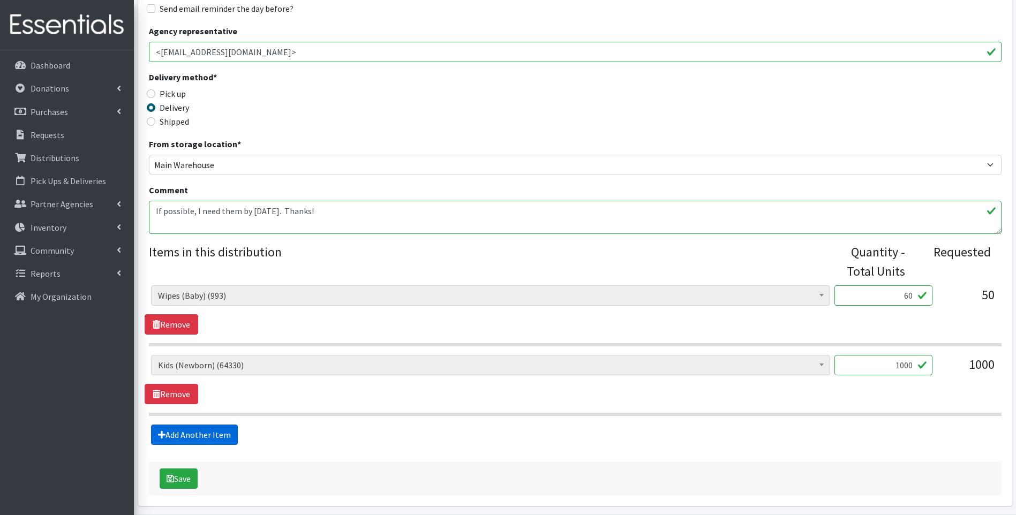
click at [198, 439] on link "Add Another Item" at bounding box center [194, 435] width 87 height 20
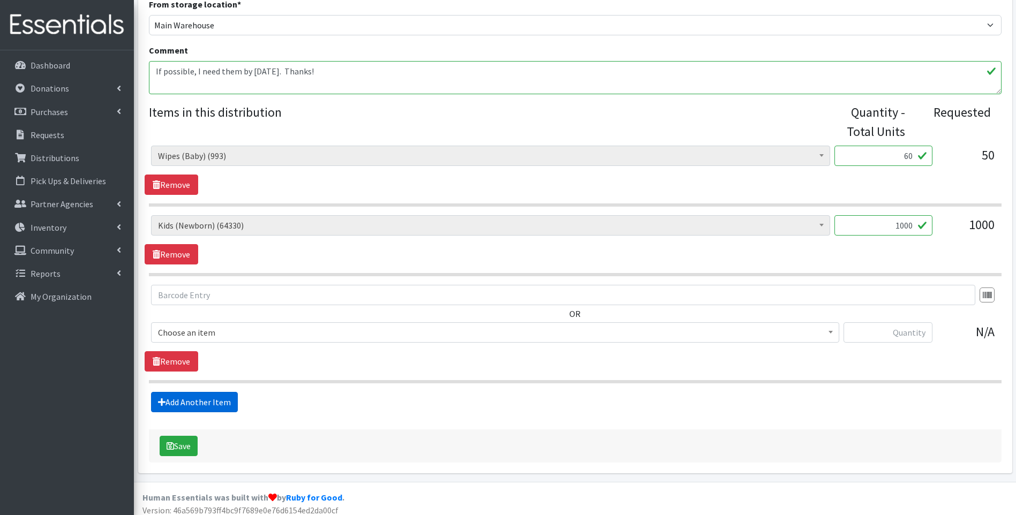
scroll to position [361, 0]
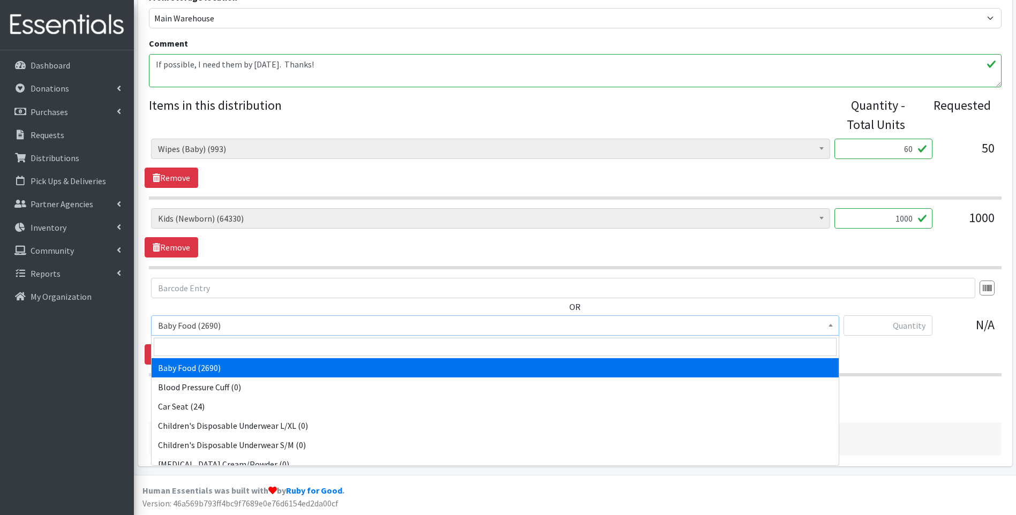
click at [253, 333] on span "Baby Food (2690)" at bounding box center [495, 325] width 674 height 15
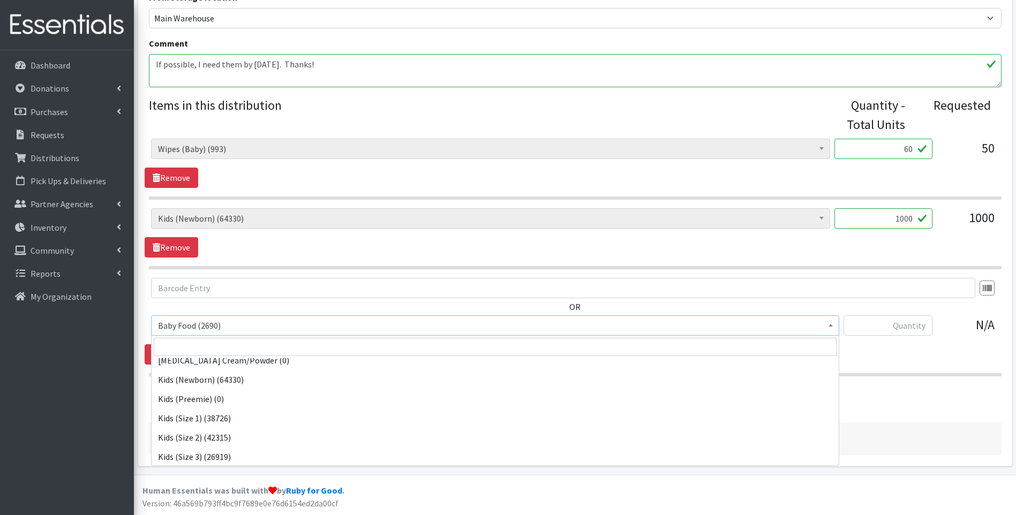
scroll to position [107, 0]
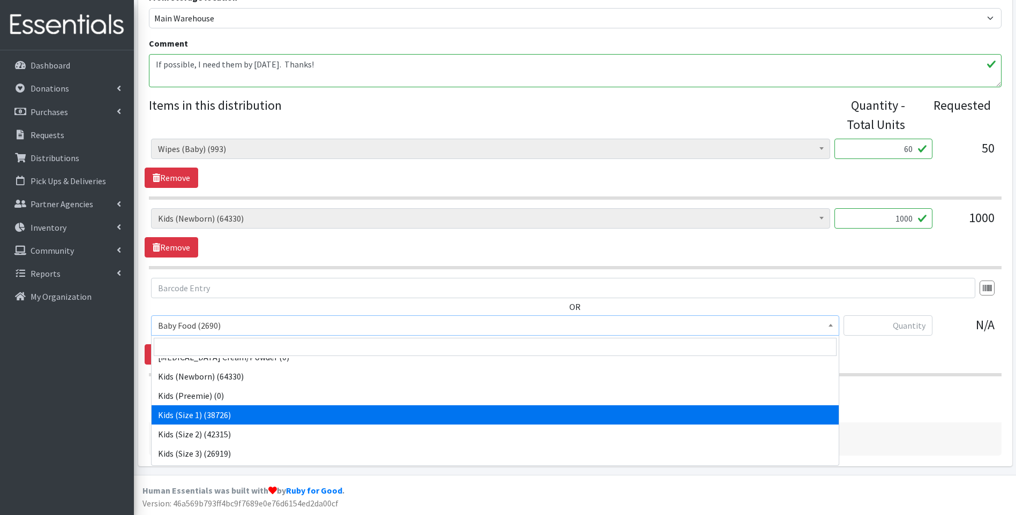
select select "10069"
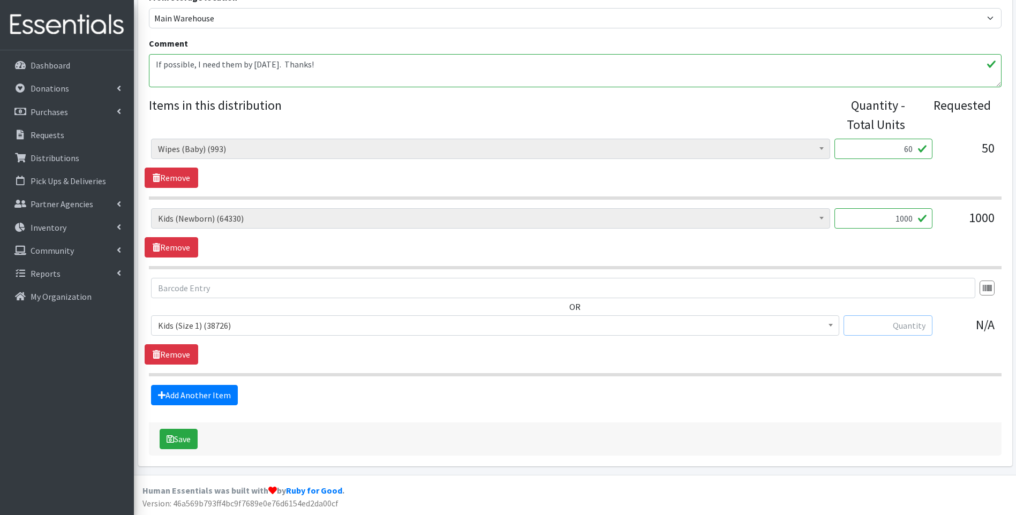
click at [902, 318] on input "text" at bounding box center [888, 325] width 89 height 20
type input "1386"
click at [172, 243] on link "Remove" at bounding box center [172, 247] width 54 height 20
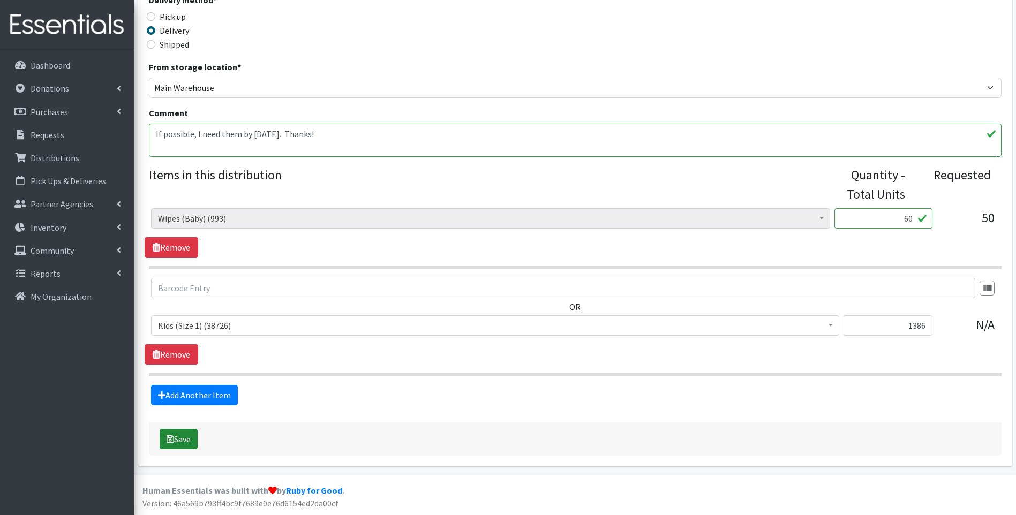
click at [187, 440] on button "Save" at bounding box center [179, 439] width 38 height 20
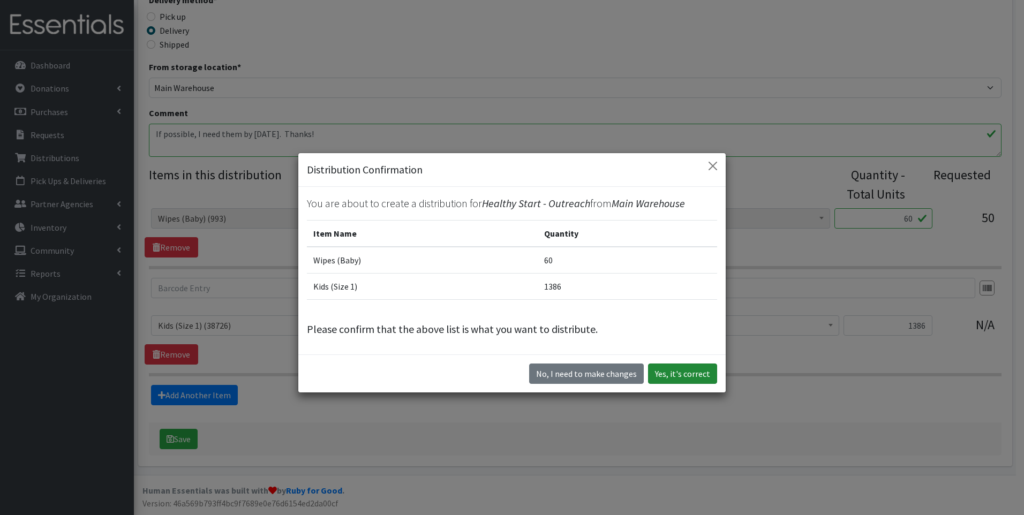
click at [682, 372] on button "Yes, it's correct" at bounding box center [682, 374] width 69 height 20
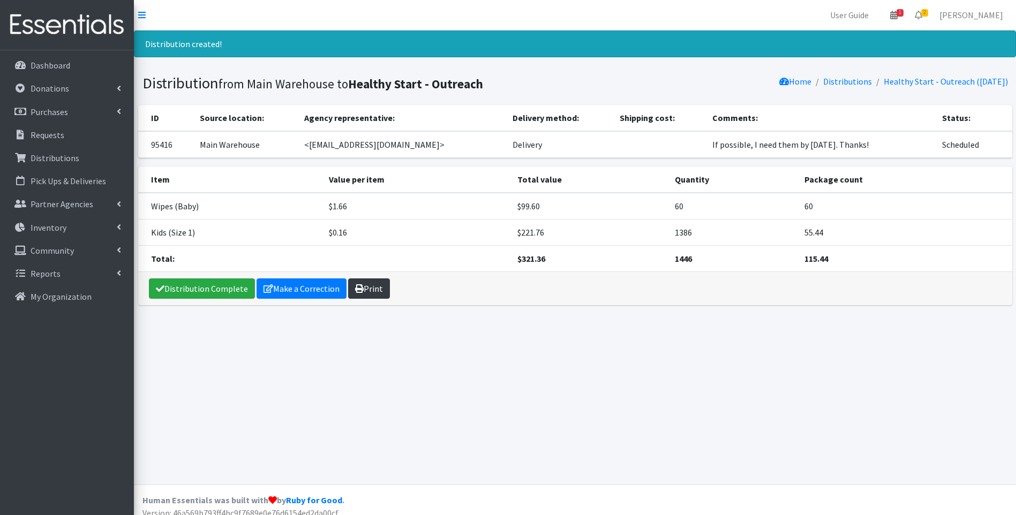
click at [366, 290] on link "Print" at bounding box center [369, 288] width 42 height 20
click at [214, 288] on link "Distribution Complete" at bounding box center [202, 288] width 106 height 20
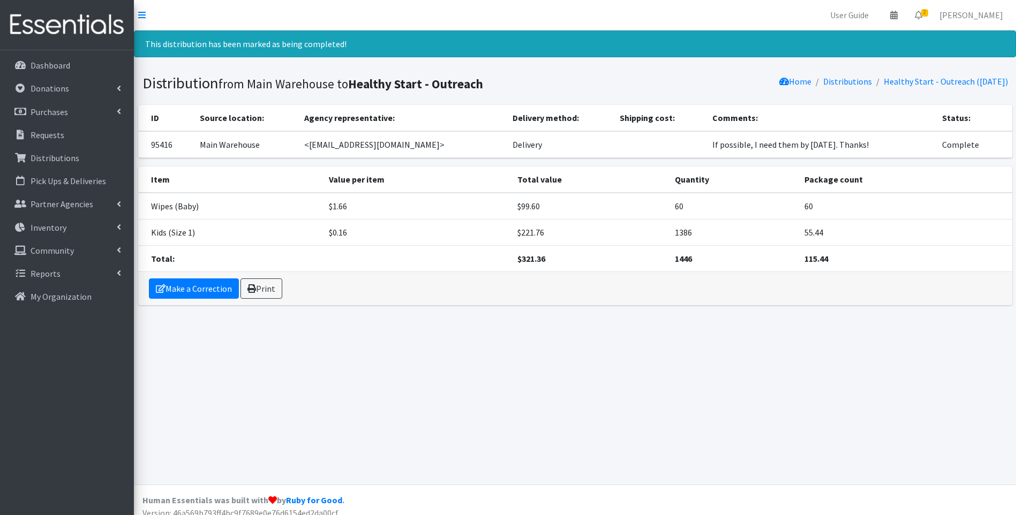
click at [45, 20] on img at bounding box center [66, 25] width 125 height 36
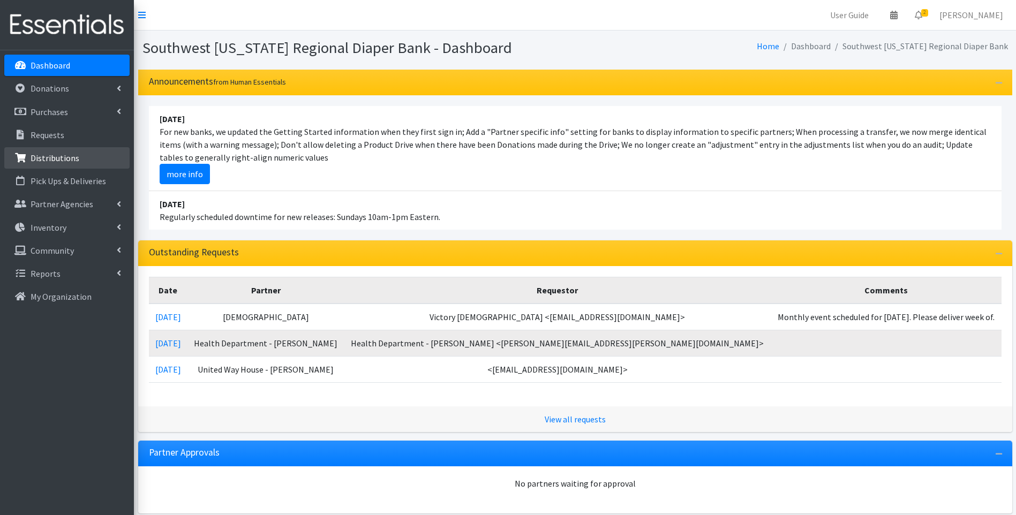
click at [62, 155] on p "Distributions" at bounding box center [55, 158] width 49 height 11
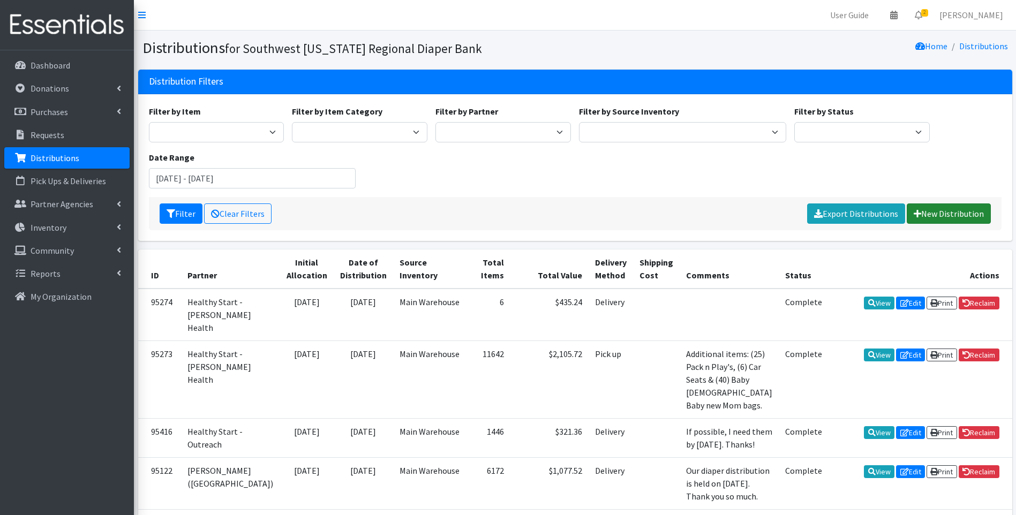
click at [946, 210] on link "New Distribution" at bounding box center [949, 214] width 84 height 20
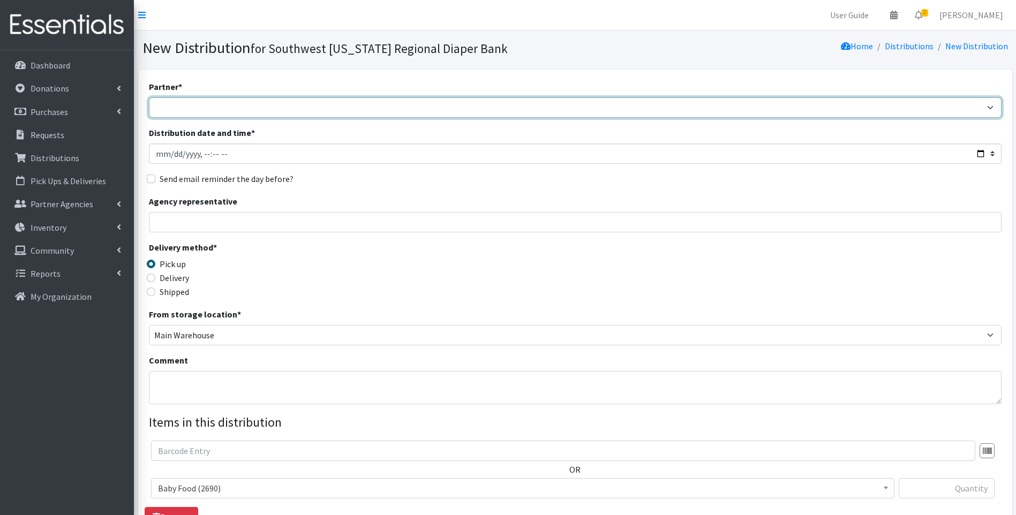
click at [410, 107] on select "ACT Abuse Counseling & Treatment Bayshore Fire Department [PERSON_NAME][GEOGRAP…" at bounding box center [575, 107] width 853 height 20
select select "4196"
click at [149, 97] on select "ACT Abuse Counseling & Treatment Bayshore Fire Department [PERSON_NAME][GEOGRAP…" at bounding box center [575, 107] width 853 height 20
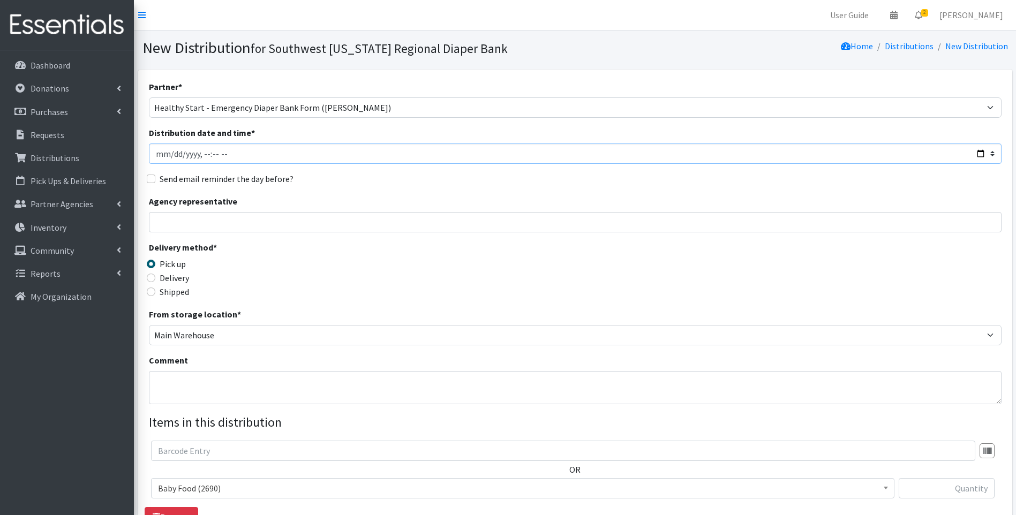
click at [981, 153] on input "Distribution date and time *" at bounding box center [575, 154] width 853 height 20
type input "[DATE]T23:59"
click at [382, 276] on div "Delivery method * Pick up Delivery Shipped Shipping cost" at bounding box center [575, 274] width 853 height 67
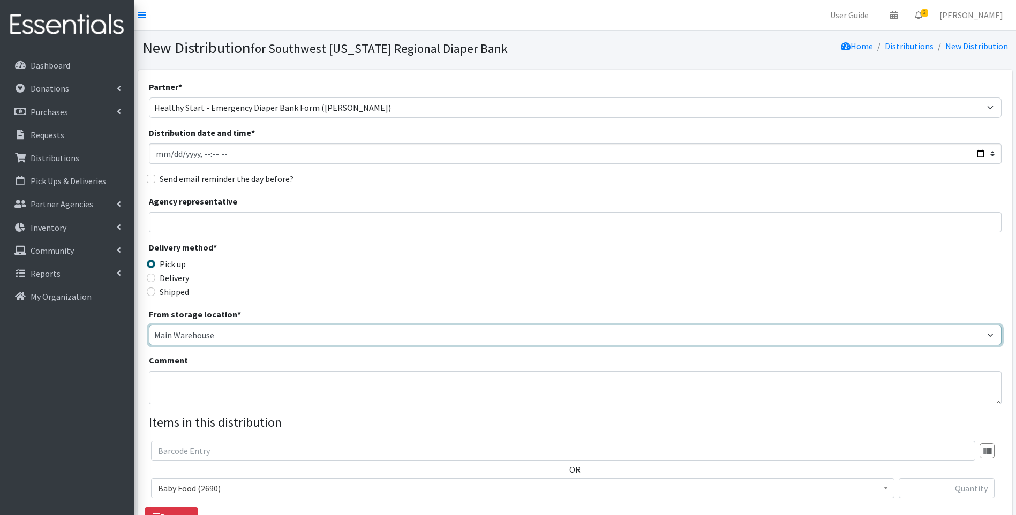
click at [353, 334] on select "Main Warehouse Office [GEOGRAPHIC_DATA] Warehouse [PERSON_NAME]" at bounding box center [575, 335] width 853 height 20
select select "335"
click at [149, 325] on select "Main Warehouse Office [GEOGRAPHIC_DATA] Warehouse [PERSON_NAME]" at bounding box center [575, 335] width 853 height 20
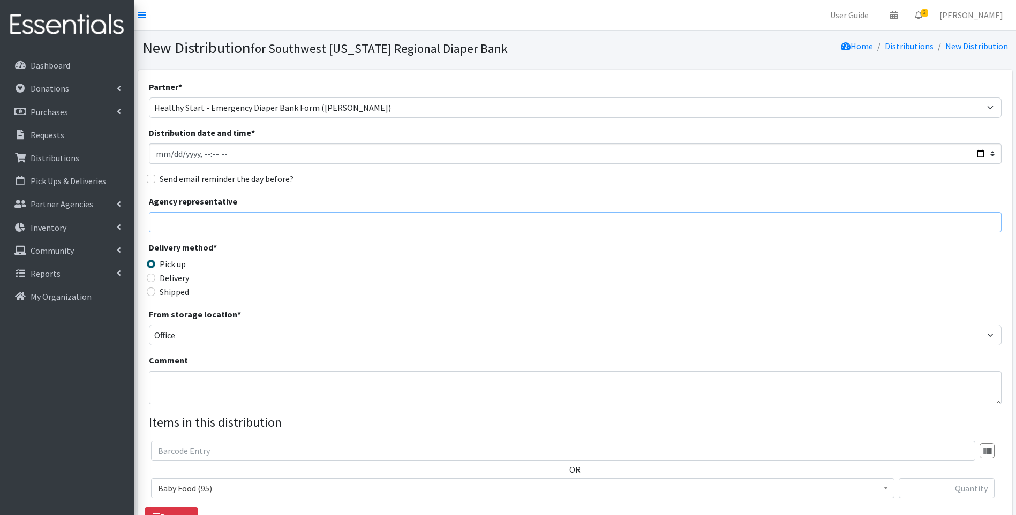
click at [348, 227] on input "Agency representative" at bounding box center [575, 222] width 853 height 20
click at [304, 225] on input "[PERSON_NAME]" at bounding box center [575, 222] width 853 height 20
drag, startPoint x: 220, startPoint y: 219, endPoint x: 135, endPoint y: 220, distance: 84.1
click at [135, 220] on div "Partner * ACT Abuse Counseling & Treatment Bayshore Fire Department [PERSON_NAM…" at bounding box center [575, 354] width 882 height 568
type input "[PERSON_NAME]"
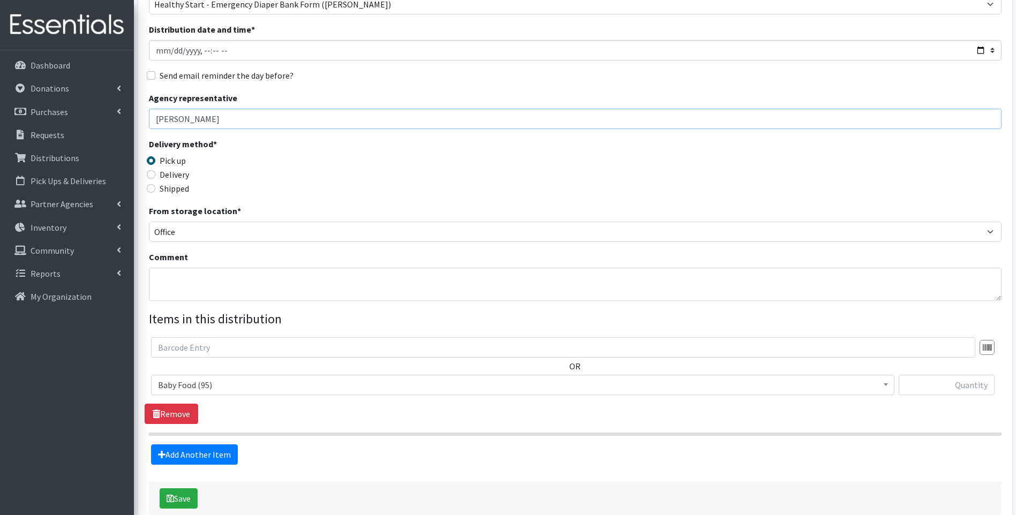
scroll to position [107, 0]
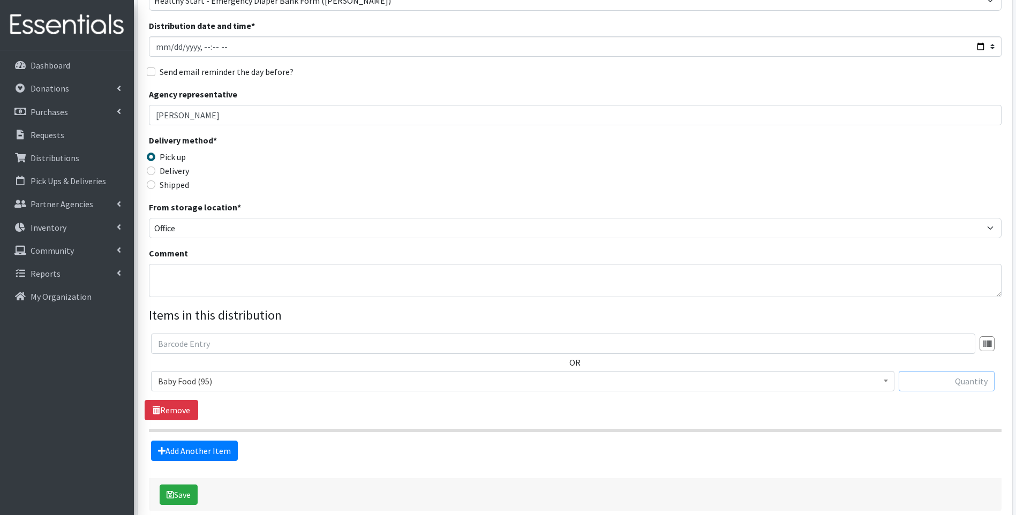
click at [956, 387] on input "text" at bounding box center [947, 381] width 96 height 20
type input "1"
drag, startPoint x: 918, startPoint y: 445, endPoint x: 907, endPoint y: 442, distance: 11.7
click at [917, 445] on div "Add Another Item" at bounding box center [575, 451] width 861 height 20
click at [169, 447] on link "Add Another Item" at bounding box center [194, 451] width 87 height 20
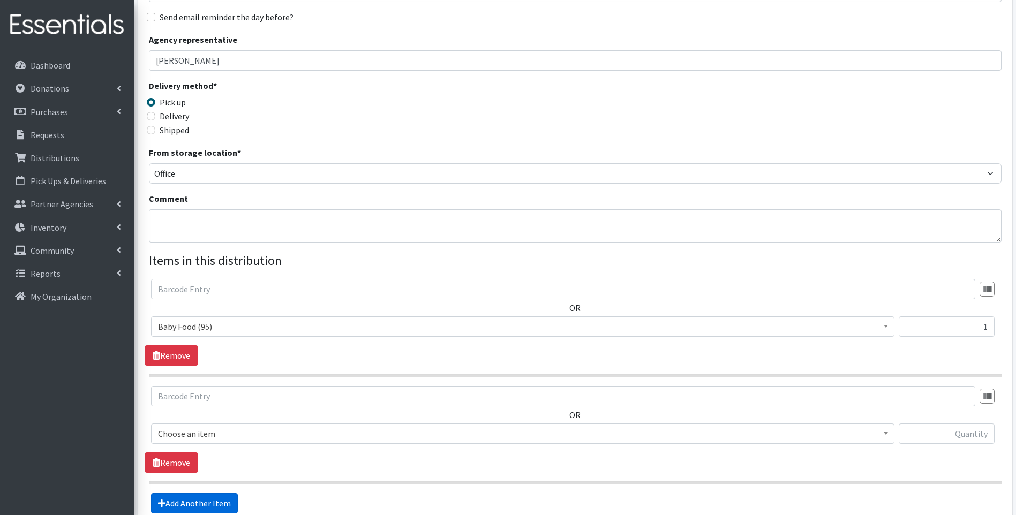
scroll to position [270, 0]
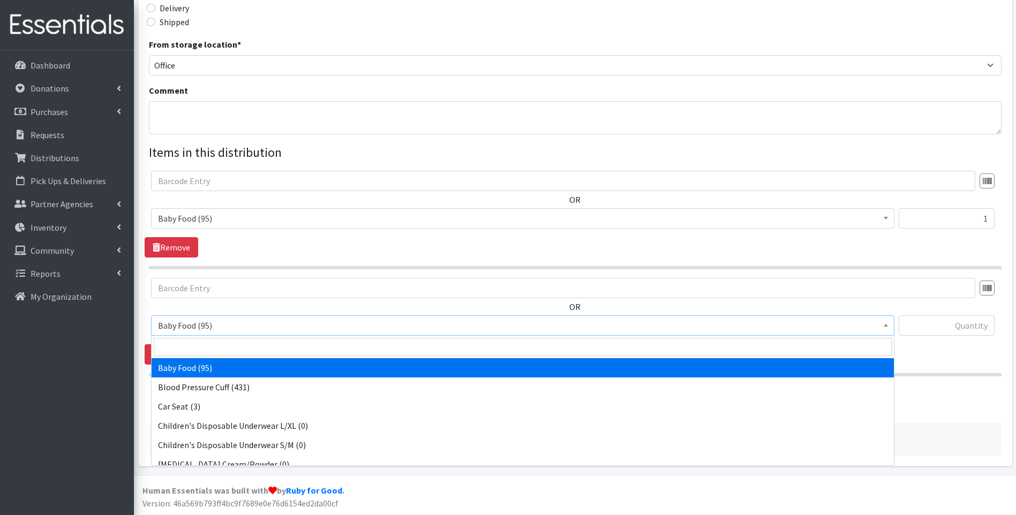
drag, startPoint x: 240, startPoint y: 329, endPoint x: 252, endPoint y: 369, distance: 41.9
click at [238, 330] on span "Baby Food (95)" at bounding box center [522, 325] width 729 height 15
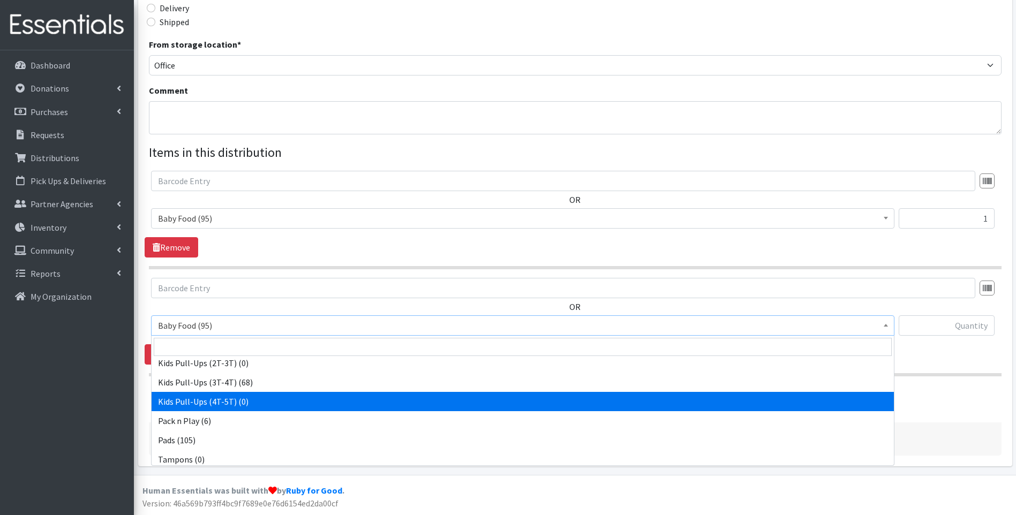
scroll to position [336, 0]
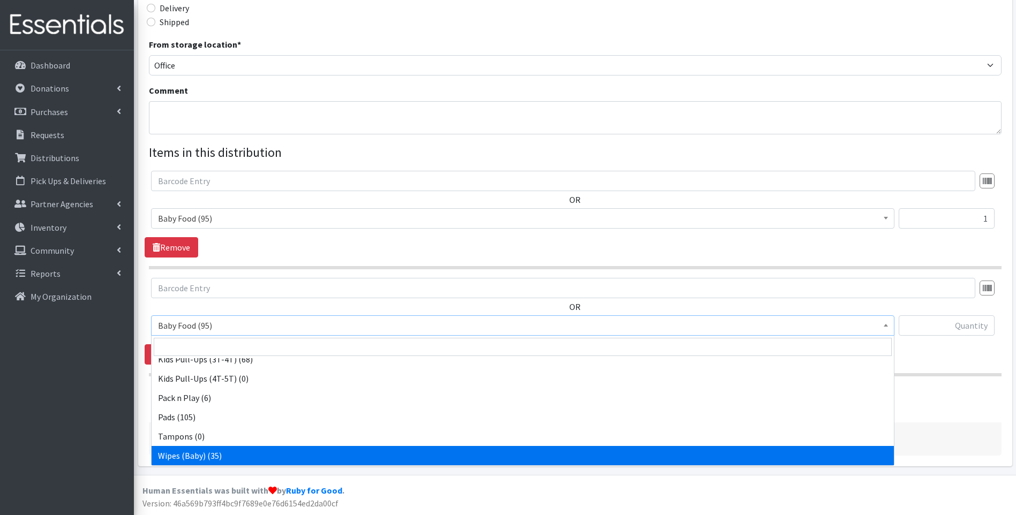
select select "10041"
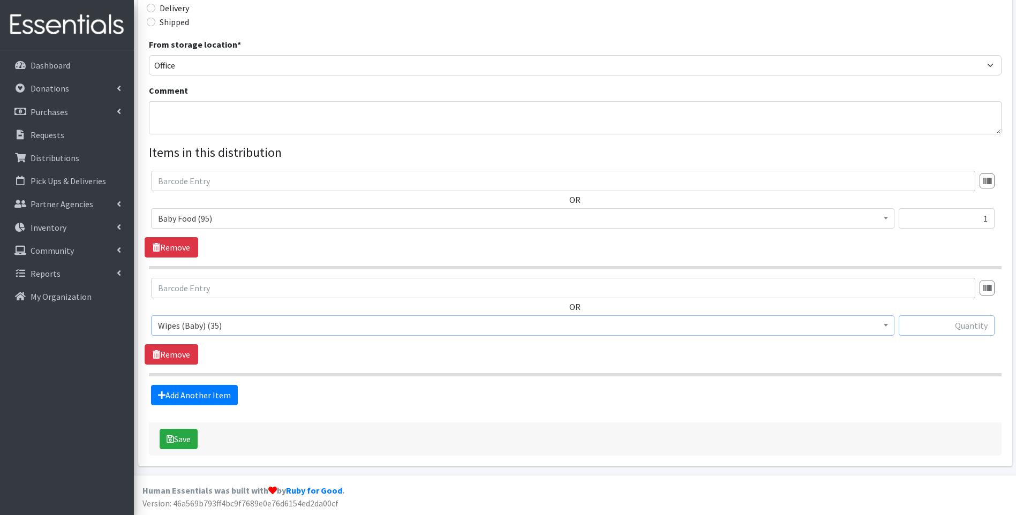
click at [951, 327] on input "text" at bounding box center [947, 325] width 96 height 20
type input "1"
click at [850, 372] on section "OR Baby Food (95) Blood Pressure Cuff (431) Car Seat (3) Children's Disposable …" at bounding box center [575, 327] width 853 height 99
click at [219, 398] on link "Add Another Item" at bounding box center [194, 395] width 87 height 20
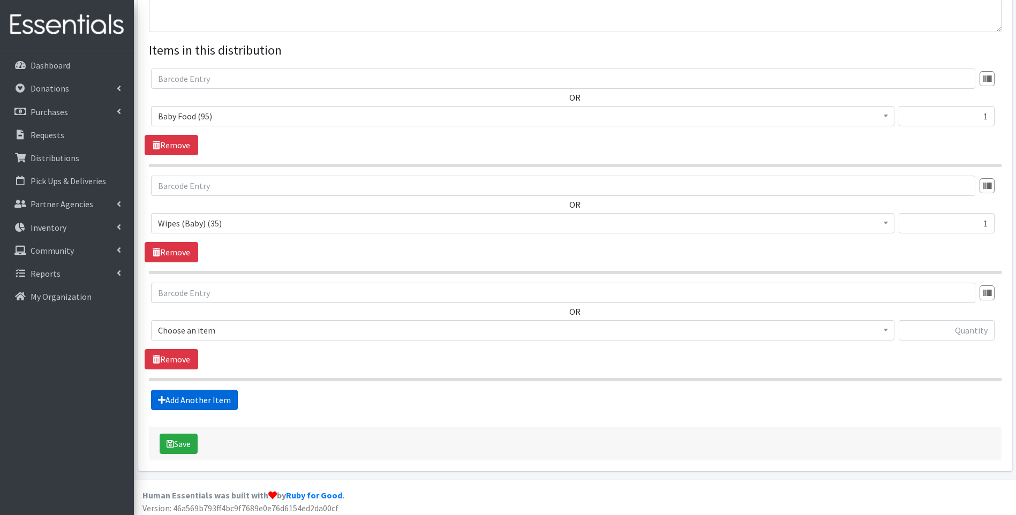
scroll to position [377, 0]
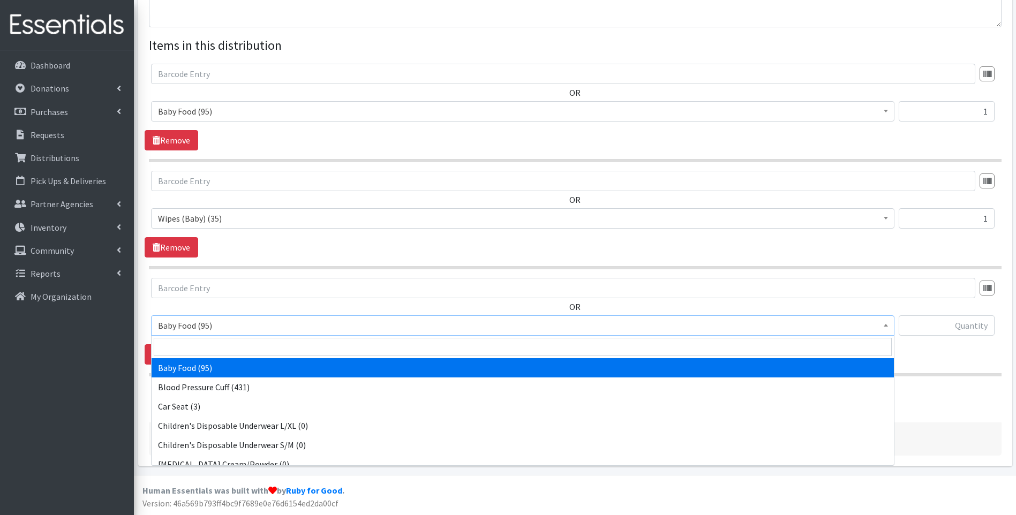
click at [282, 325] on span "Baby Food (95)" at bounding box center [522, 325] width 729 height 15
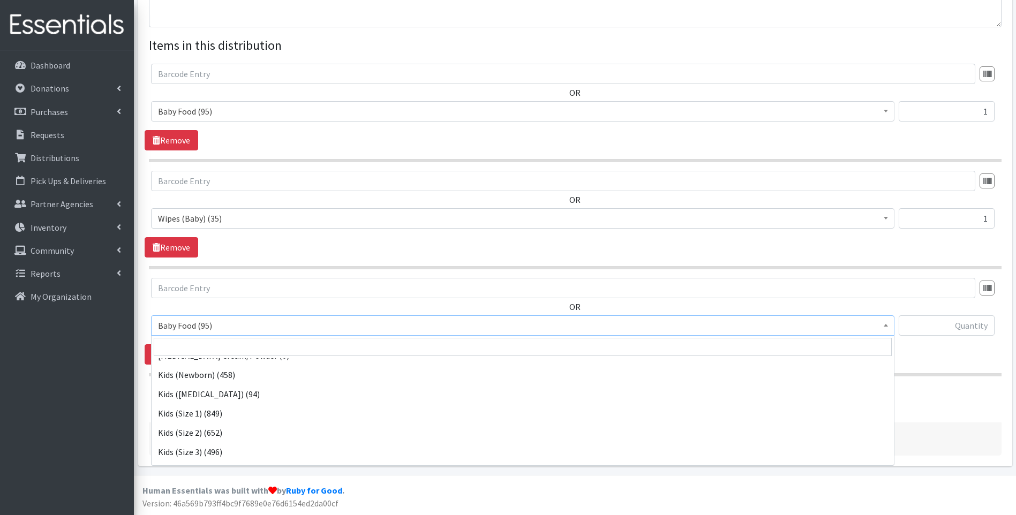
scroll to position [107, 0]
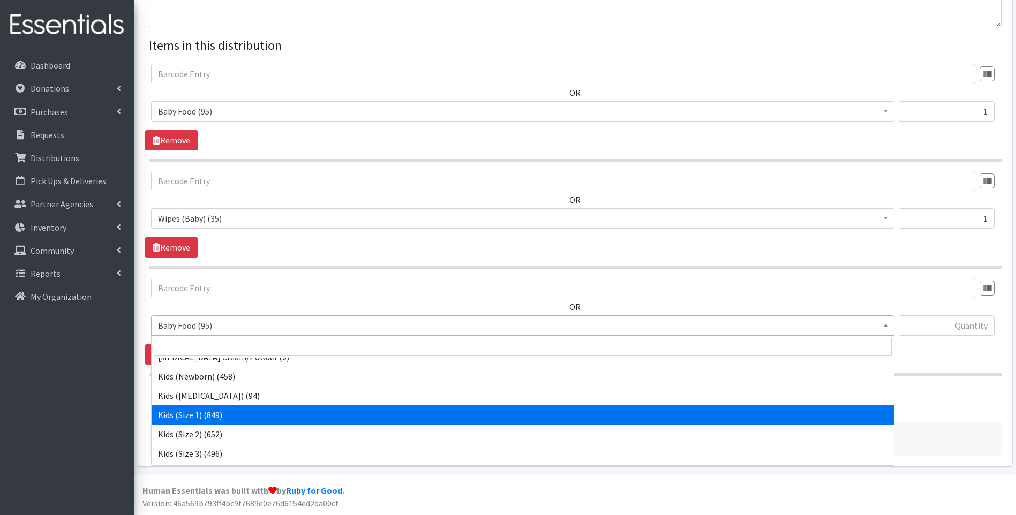
select select "10069"
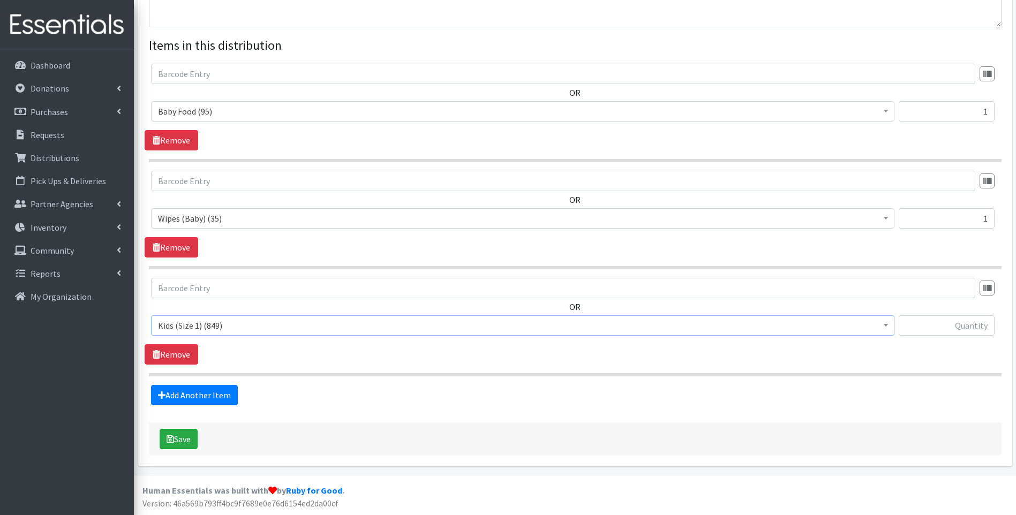
click at [938, 312] on div "OR Baby Food (95) Blood Pressure Cuff (431) Car Seat (3) Children's Disposable …" at bounding box center [575, 311] width 861 height 66
click at [940, 317] on input "text" at bounding box center [947, 325] width 96 height 20
type input "42"
click at [177, 433] on button "Save" at bounding box center [179, 439] width 38 height 20
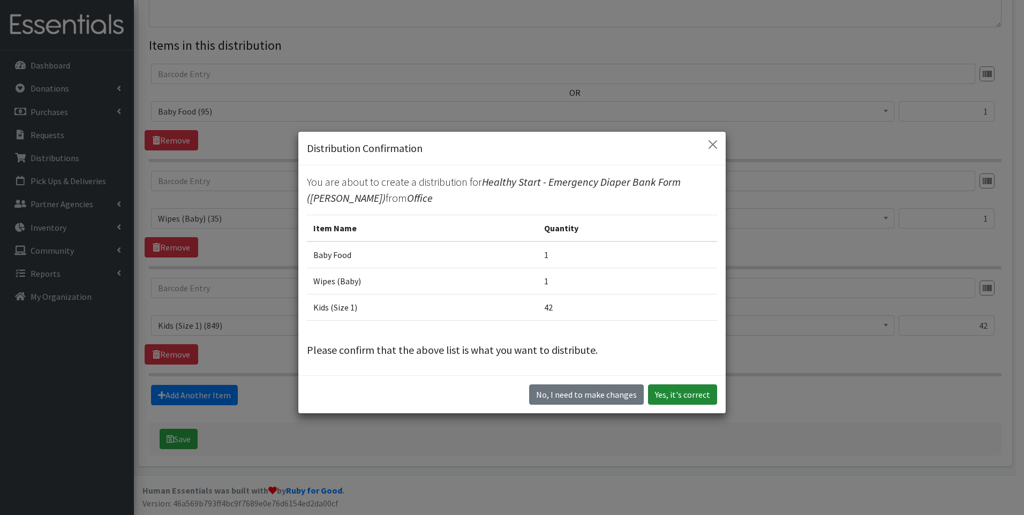
click at [703, 398] on button "Yes, it's correct" at bounding box center [682, 395] width 69 height 20
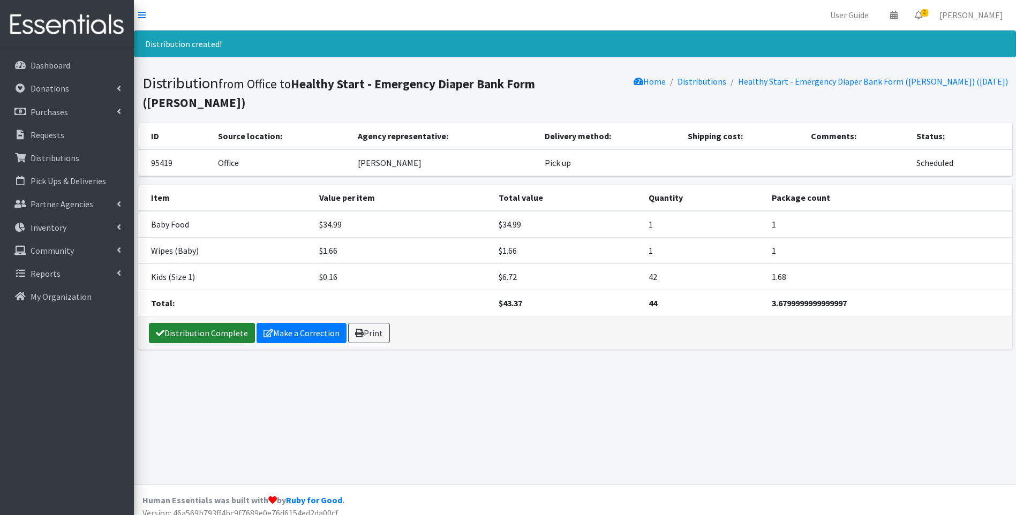
click at [227, 323] on link "Distribution Complete" at bounding box center [202, 333] width 106 height 20
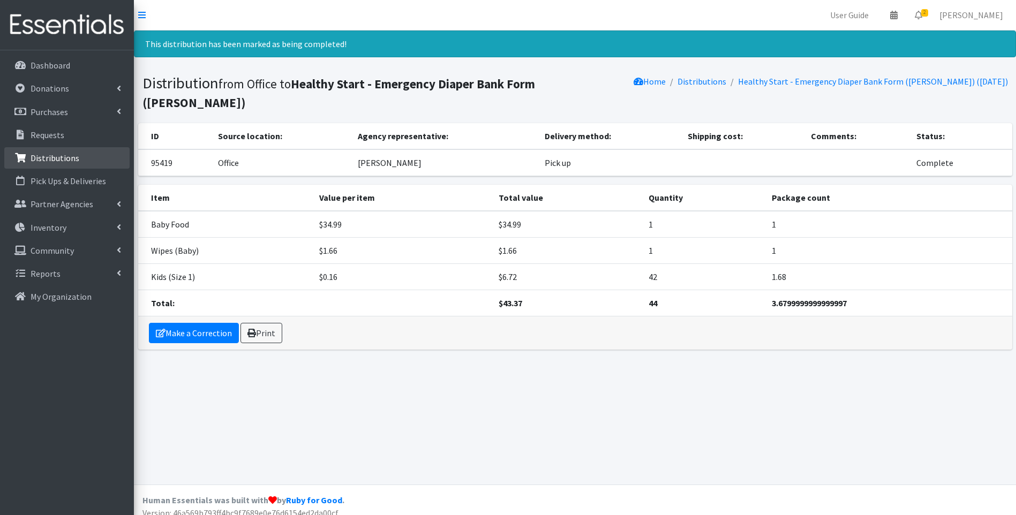
click at [69, 153] on p "Distributions" at bounding box center [55, 158] width 49 height 11
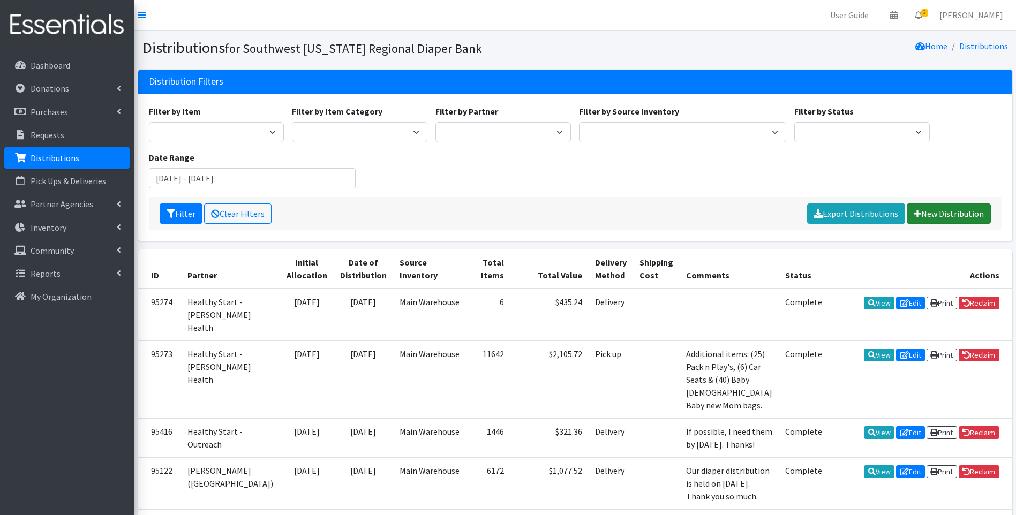
click at [926, 216] on link "New Distribution" at bounding box center [949, 214] width 84 height 20
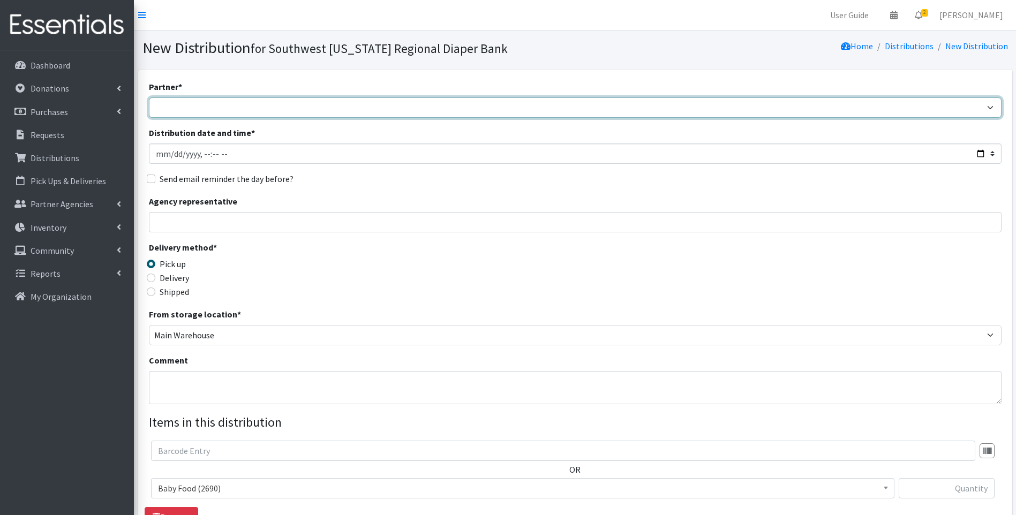
click at [435, 104] on select "ACT Abuse Counseling & Treatment Bayshore Fire Department [PERSON_NAME][GEOGRAP…" at bounding box center [575, 107] width 853 height 20
select select "4196"
click at [149, 97] on select "ACT Abuse Counseling & Treatment Bayshore Fire Department [PERSON_NAME][GEOGRAP…" at bounding box center [575, 107] width 853 height 20
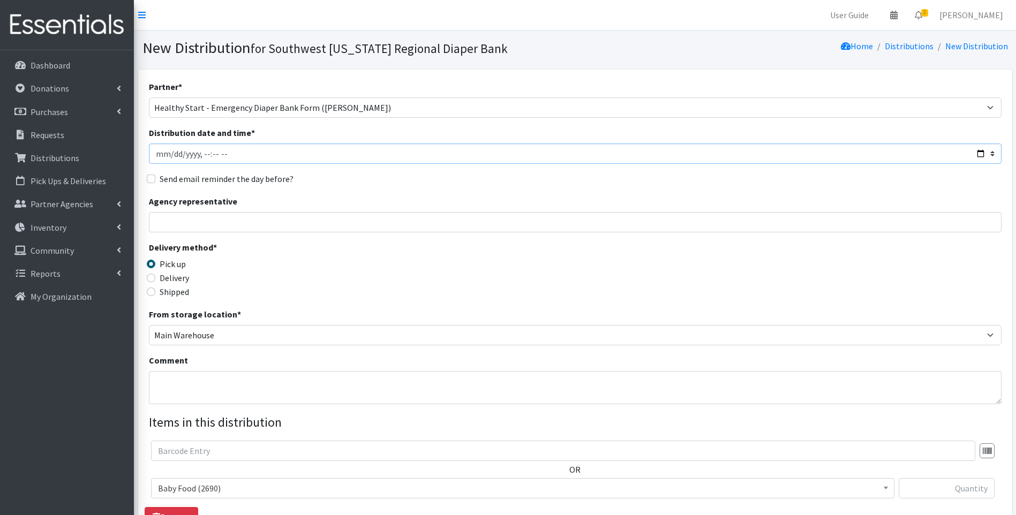
click at [978, 154] on input "Distribution date and time *" at bounding box center [575, 154] width 853 height 20
type input "[DATE]T23:59"
click at [406, 275] on div "Delivery method * Pick up Delivery Shipped Shipping cost" at bounding box center [575, 274] width 853 height 67
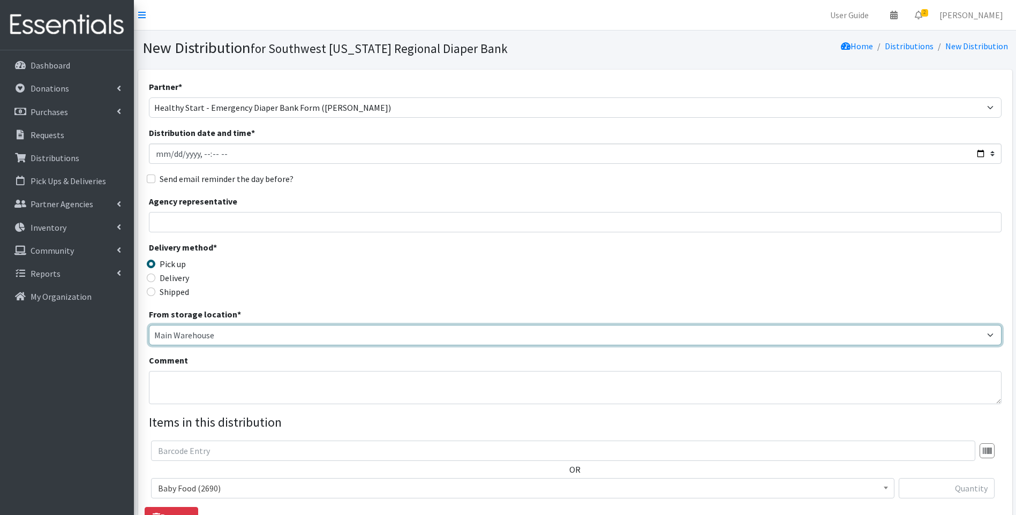
click at [204, 332] on select "Main Warehouse Office [GEOGRAPHIC_DATA] Warehouse [PERSON_NAME]" at bounding box center [575, 335] width 853 height 20
select select "335"
click at [149, 325] on select "Main Warehouse Office [GEOGRAPHIC_DATA] Warehouse [PERSON_NAME]" at bounding box center [575, 335] width 853 height 20
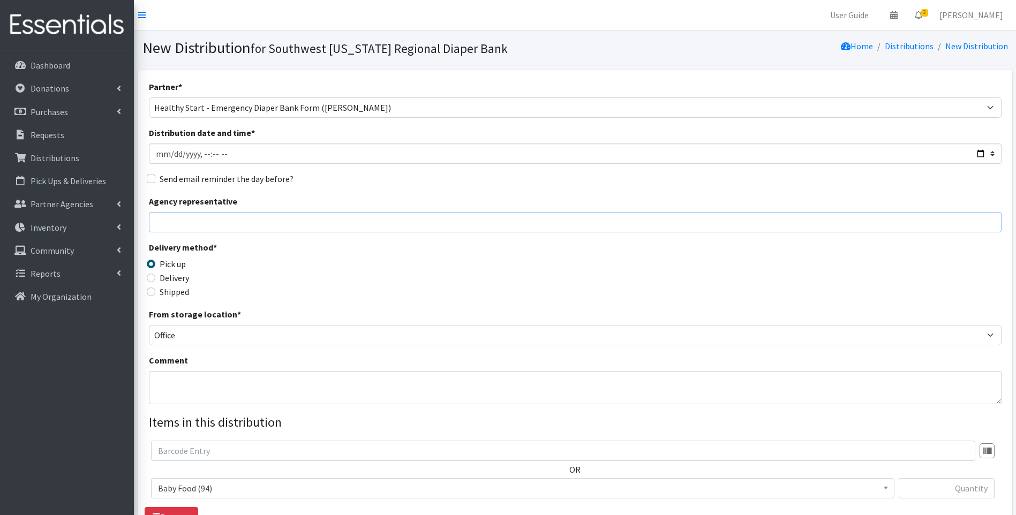
click at [266, 225] on input "Agency representative" at bounding box center [575, 222] width 853 height 20
type input "[PERSON_NAME]"
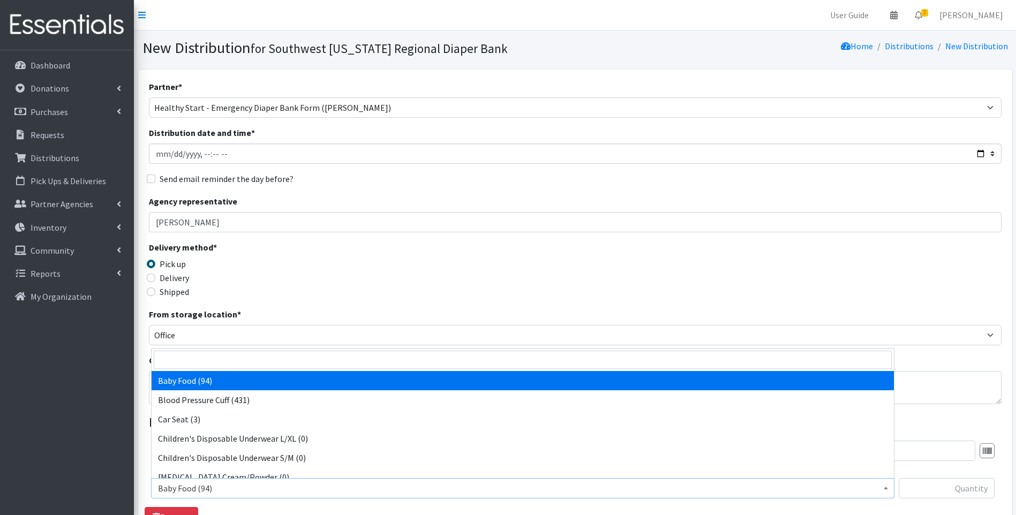
click at [210, 488] on span "Baby Food (94)" at bounding box center [522, 488] width 729 height 15
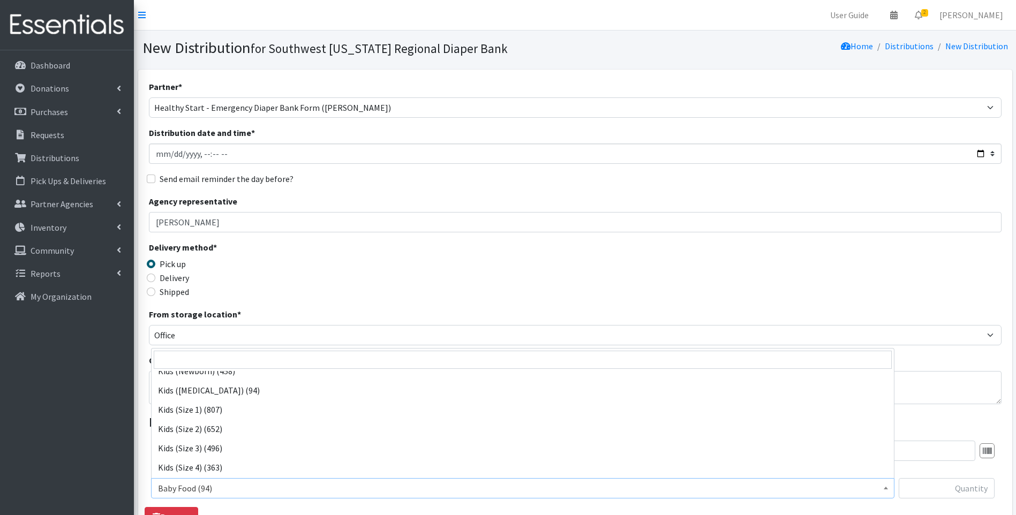
scroll to position [143, 0]
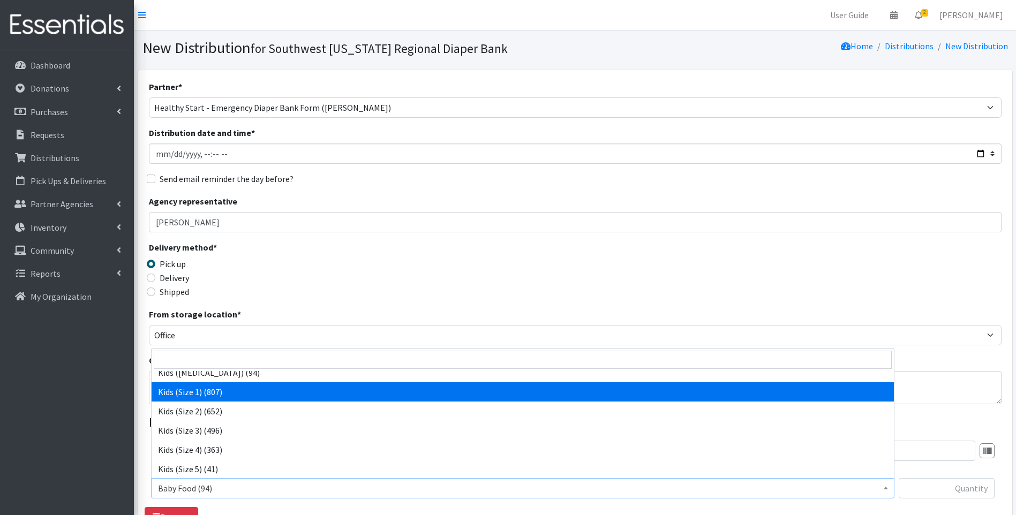
select select "10069"
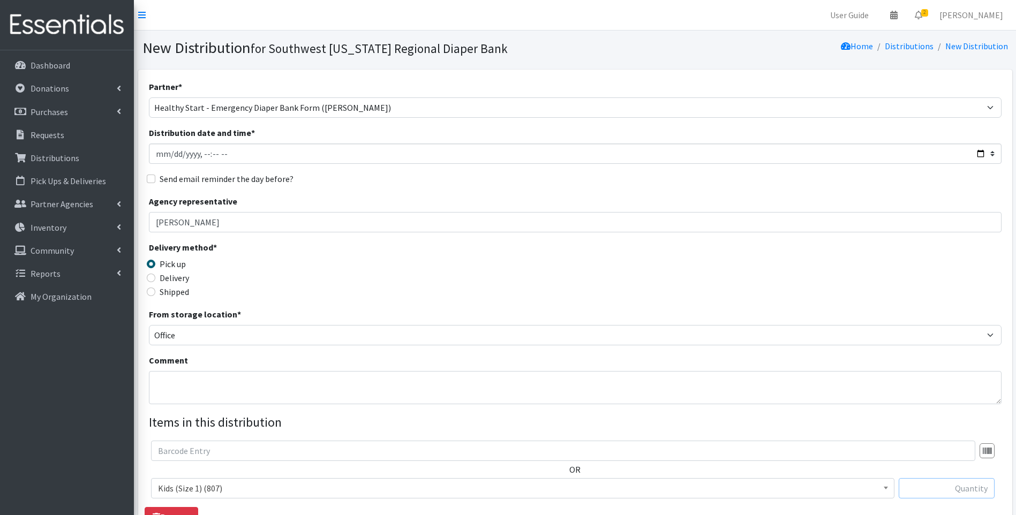
click at [944, 490] on input "text" at bounding box center [947, 488] width 96 height 20
type input "60"
drag, startPoint x: 785, startPoint y: 258, endPoint x: 750, endPoint y: 287, distance: 44.8
click at [785, 259] on div "Delivery method * Pick up Delivery Shipped Shipping cost" at bounding box center [575, 274] width 853 height 67
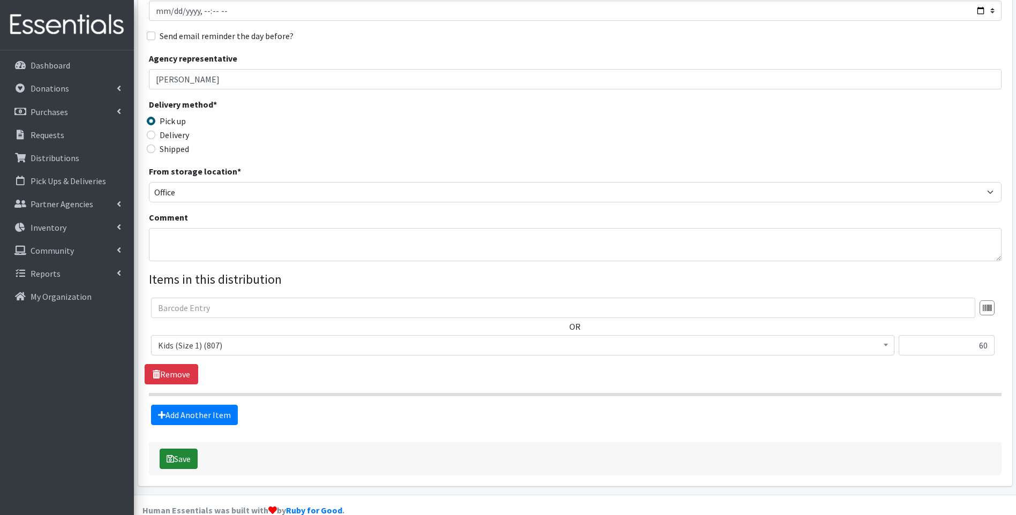
click at [185, 458] on button "Save" at bounding box center [179, 459] width 38 height 20
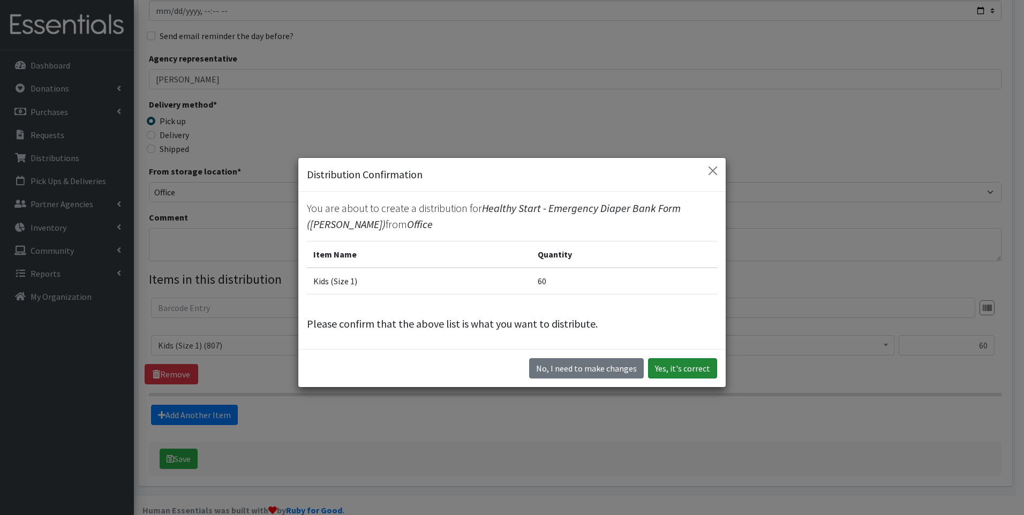
click at [691, 370] on button "Yes, it's correct" at bounding box center [682, 368] width 69 height 20
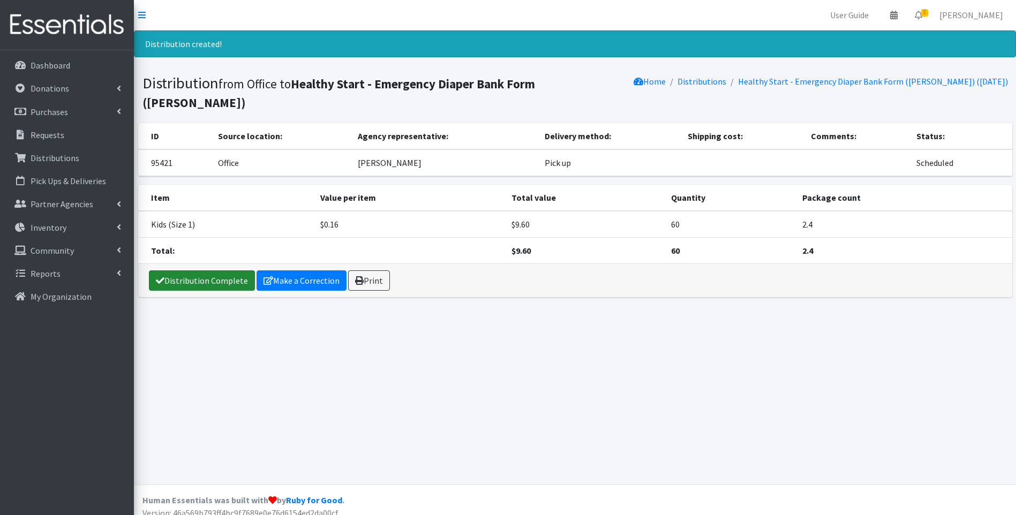
click at [198, 270] on link "Distribution Complete" at bounding box center [202, 280] width 106 height 20
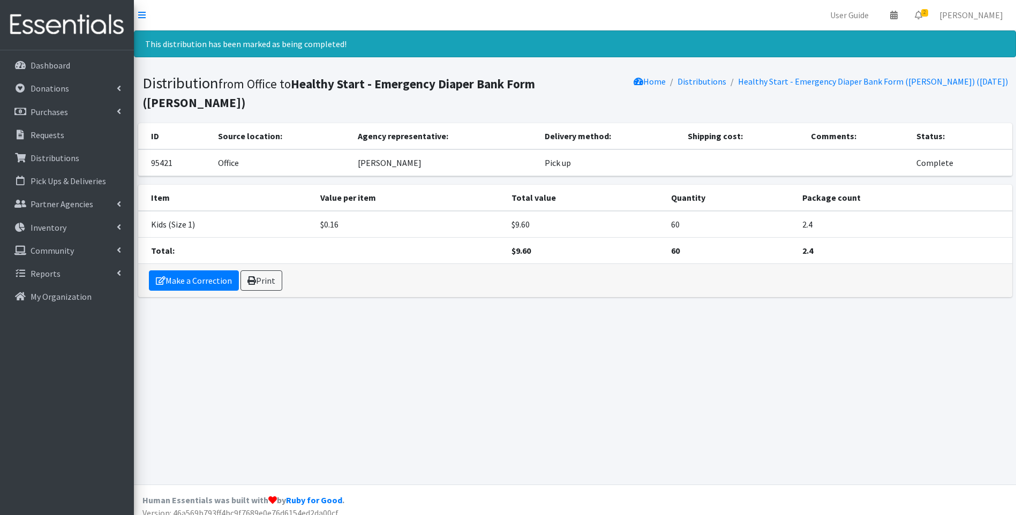
click at [59, 30] on img at bounding box center [66, 25] width 125 height 36
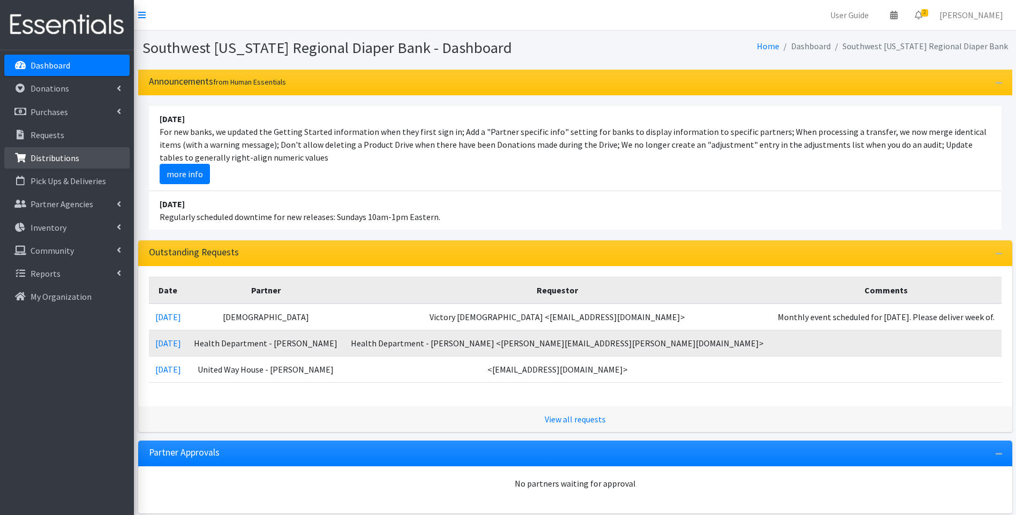
click at [44, 160] on p "Distributions" at bounding box center [55, 158] width 49 height 11
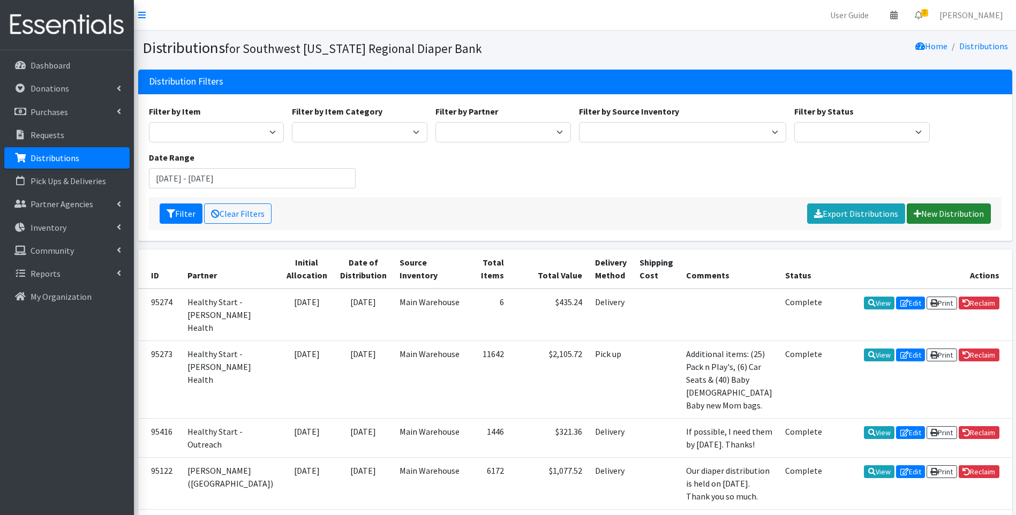
click at [928, 211] on link "New Distribution" at bounding box center [949, 214] width 84 height 20
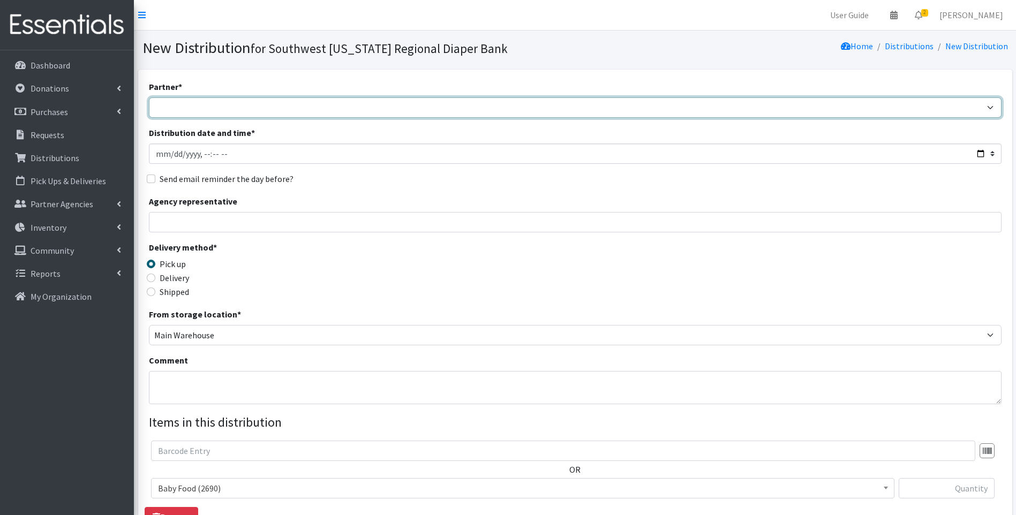
click at [288, 104] on select "ACT Abuse Counseling & Treatment Bayshore Fire Department [PERSON_NAME][GEOGRAP…" at bounding box center [575, 107] width 853 height 20
select select "3690"
click at [149, 97] on select "ACT Abuse Counseling & Treatment Bayshore Fire Department [PERSON_NAME][GEOGRAP…" at bounding box center [575, 107] width 853 height 20
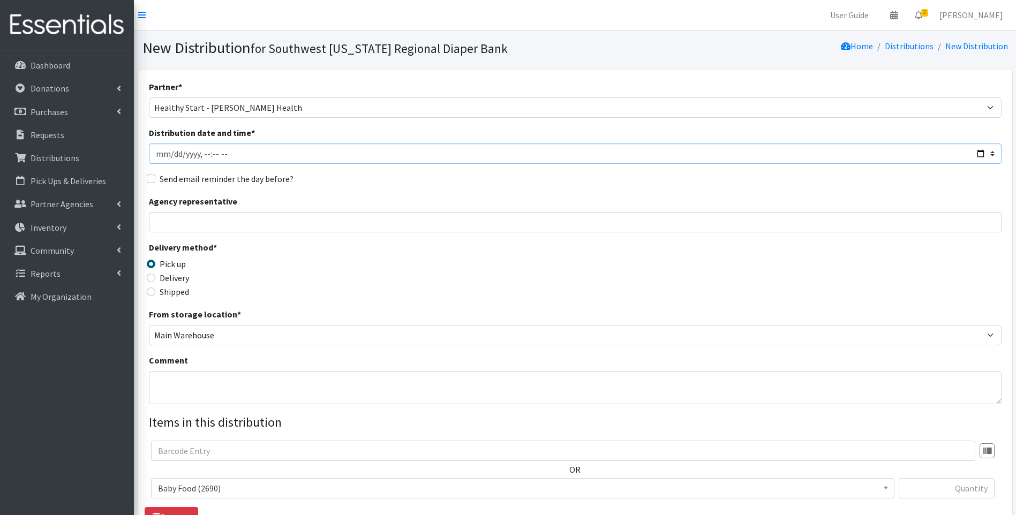
click at [978, 154] on input "Distribution date and time *" at bounding box center [575, 154] width 853 height 20
type input "2025-08-25T09:30"
click at [389, 303] on div "Delivery method * Pick up Delivery Shipped Shipping cost" at bounding box center [575, 274] width 853 height 67
click at [160, 283] on label "Delivery" at bounding box center [174, 278] width 29 height 13
click at [155, 282] on input "Delivery" at bounding box center [151, 278] width 9 height 9
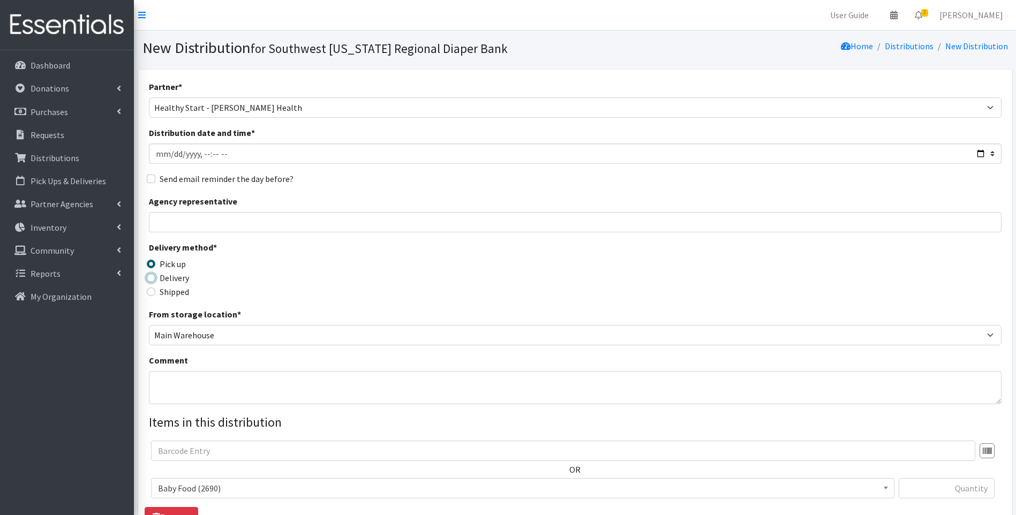
radio input "true"
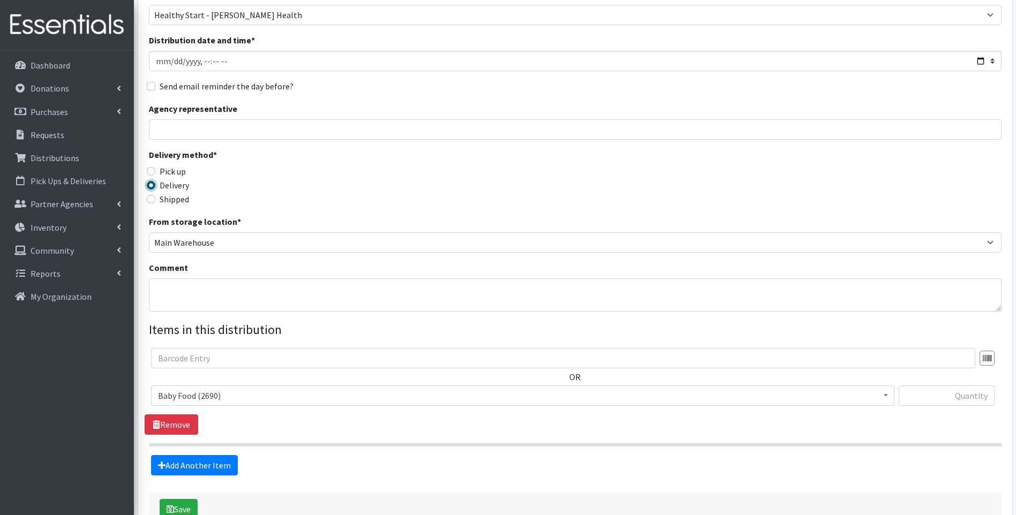
scroll to position [107, 0]
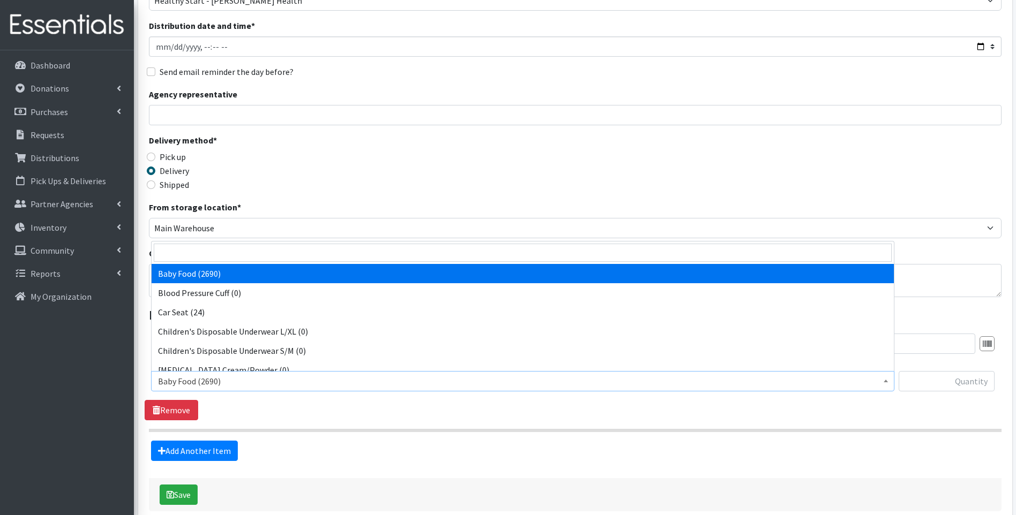
click at [185, 382] on span "Baby Food (2690)" at bounding box center [522, 381] width 729 height 15
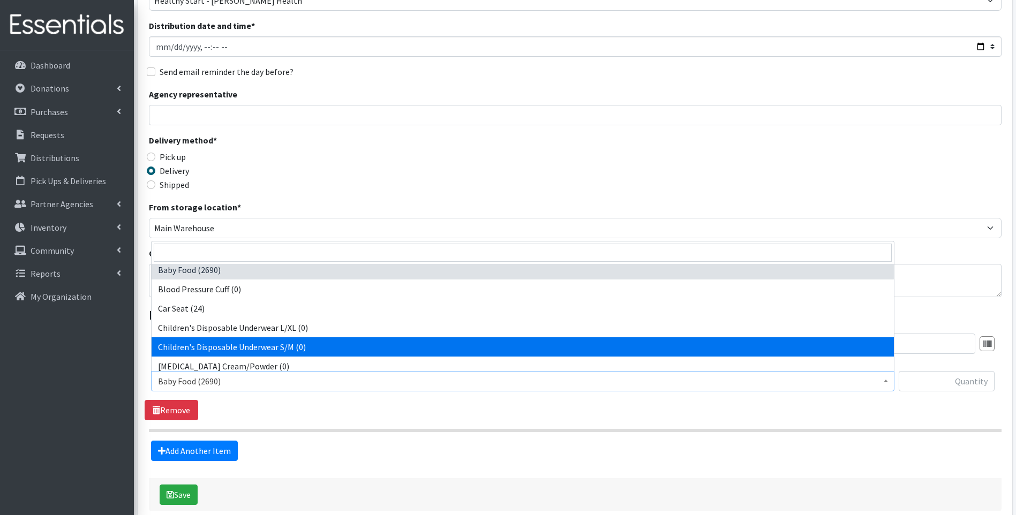
scroll to position [0, 0]
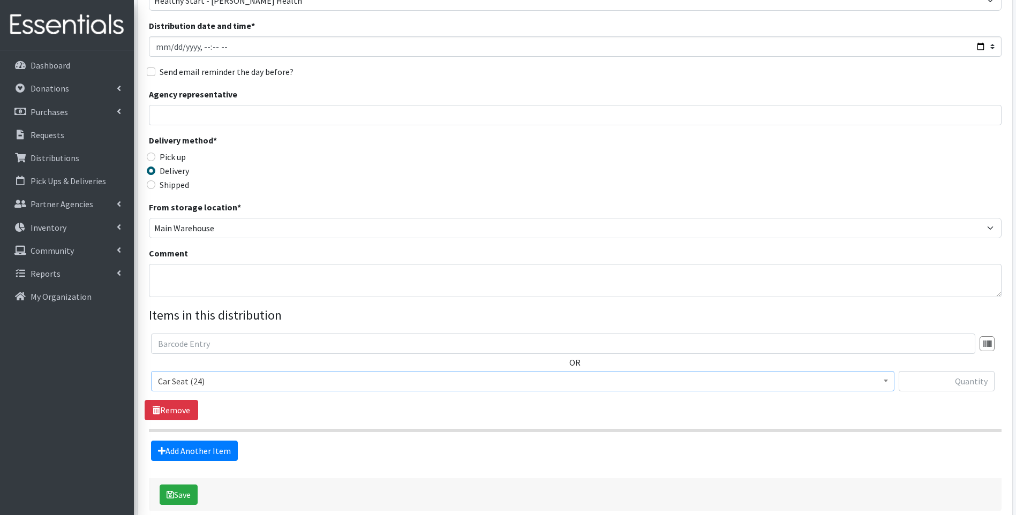
select select "12362"
click at [944, 381] on input "text" at bounding box center [947, 381] width 96 height 20
type input "4"
click at [721, 466] on form "Partner * ACT Abuse Counseling & Treatment Bayshore Fire Department Bonita Spri…" at bounding box center [575, 242] width 853 height 538
click at [182, 499] on button "Save" at bounding box center [179, 495] width 38 height 20
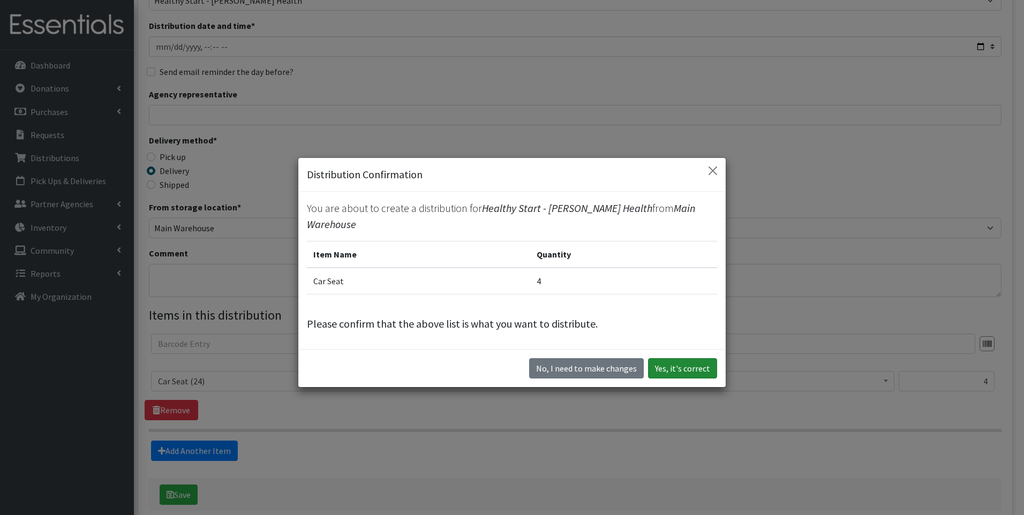
click at [695, 360] on button "Yes, it's correct" at bounding box center [682, 368] width 69 height 20
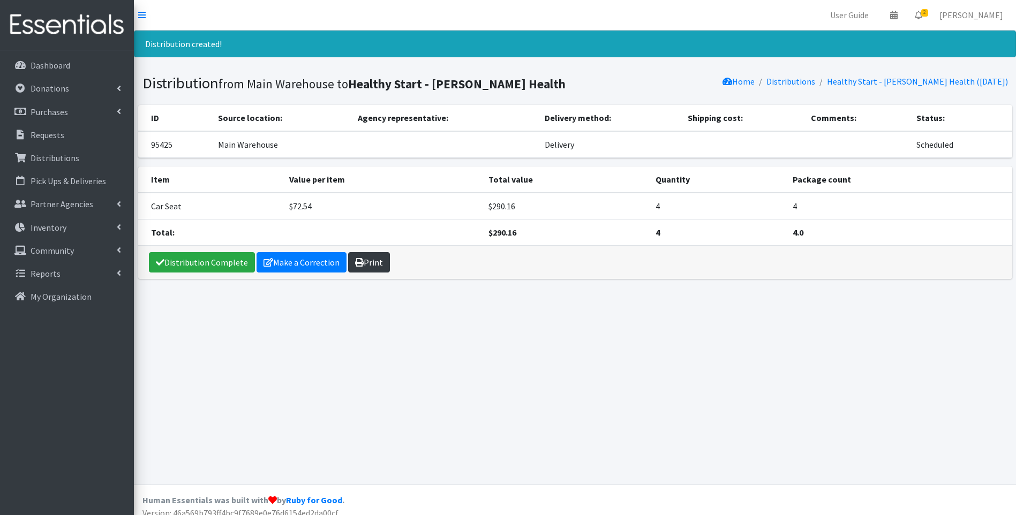
click at [350, 261] on link "Print" at bounding box center [369, 262] width 42 height 20
click at [206, 266] on link "Distribution Complete" at bounding box center [202, 262] width 106 height 20
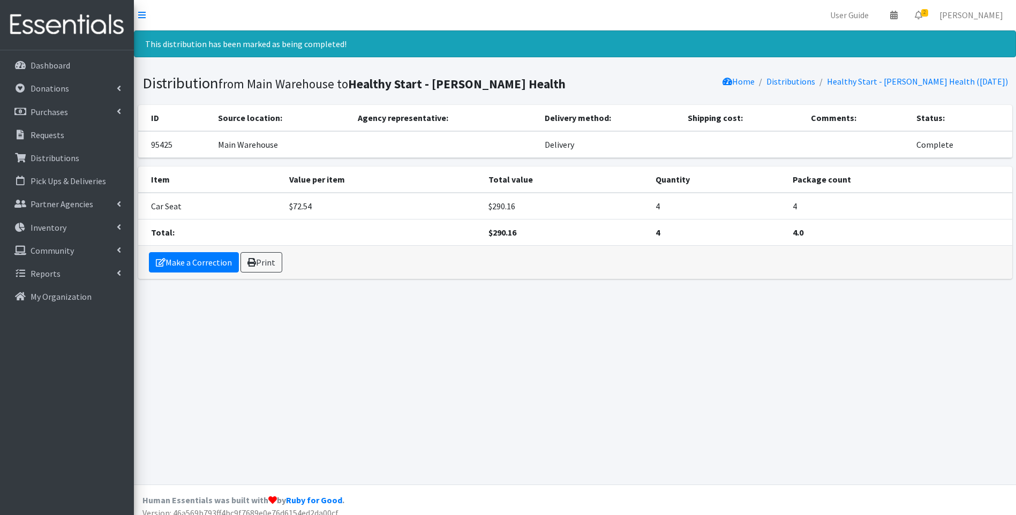
click at [91, 24] on img at bounding box center [66, 25] width 125 height 36
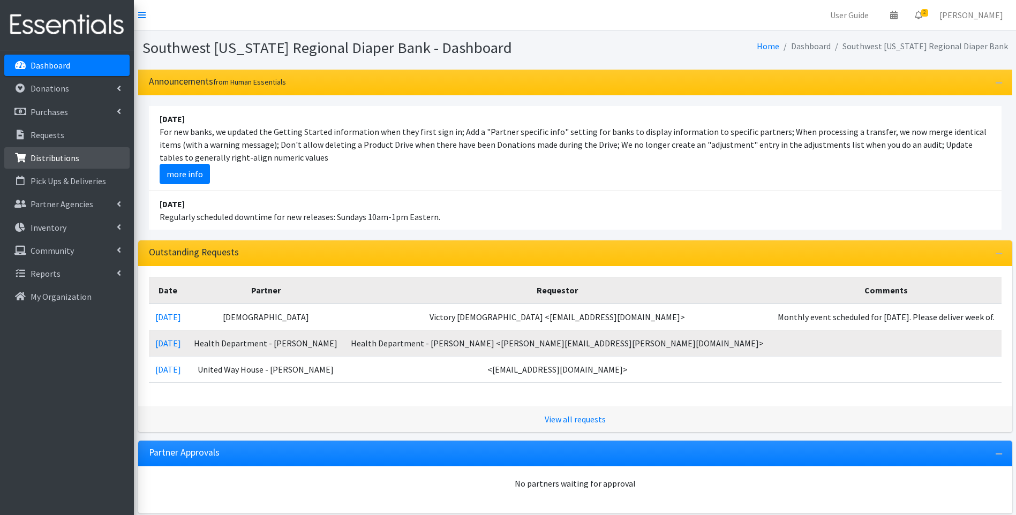
click at [84, 151] on link "Distributions" at bounding box center [66, 157] width 125 height 21
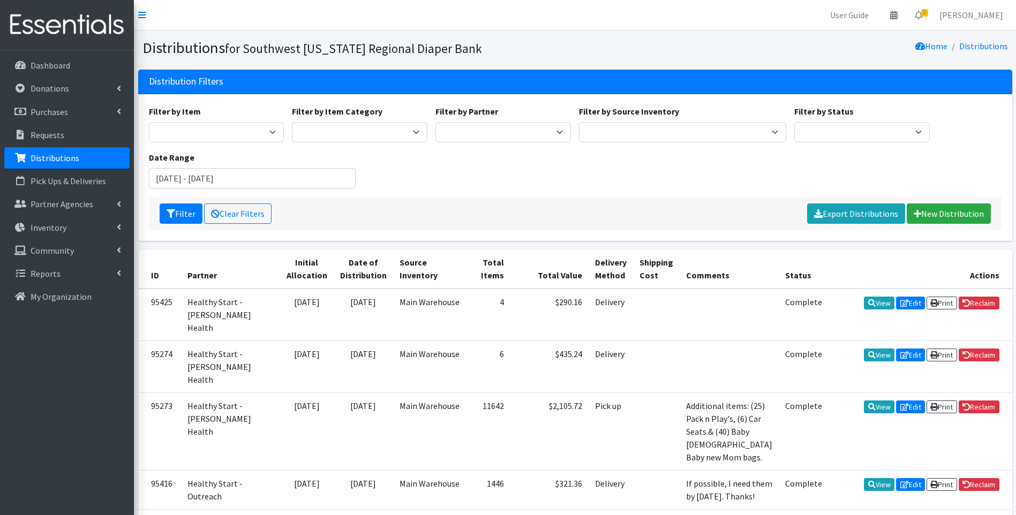
click at [500, 31] on section "Distributions for Southwest [US_STATE] Regional Diaper Bank Home Distributions" at bounding box center [575, 50] width 882 height 39
click at [226, 174] on input "[DATE] - [DATE]" at bounding box center [252, 178] width 207 height 20
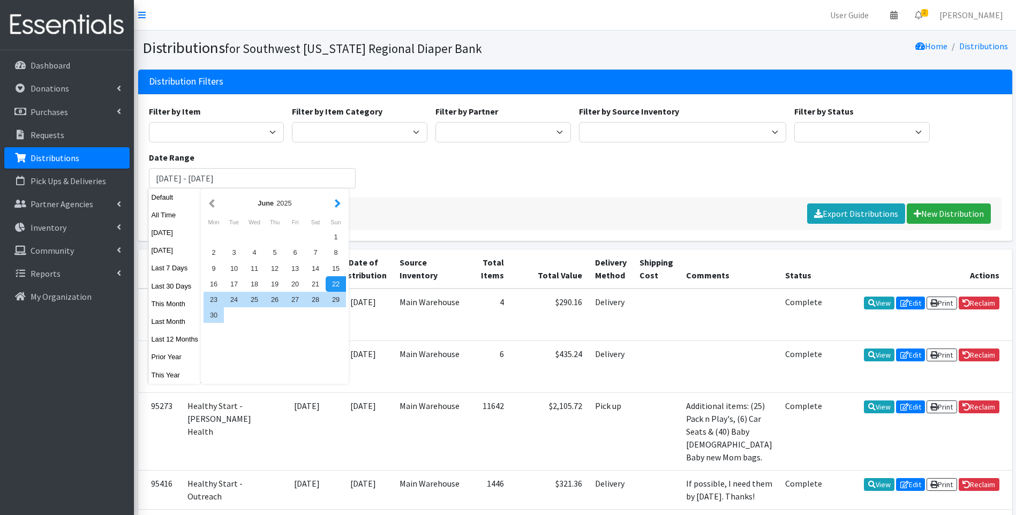
click at [340, 204] on button "button" at bounding box center [337, 203] width 11 height 13
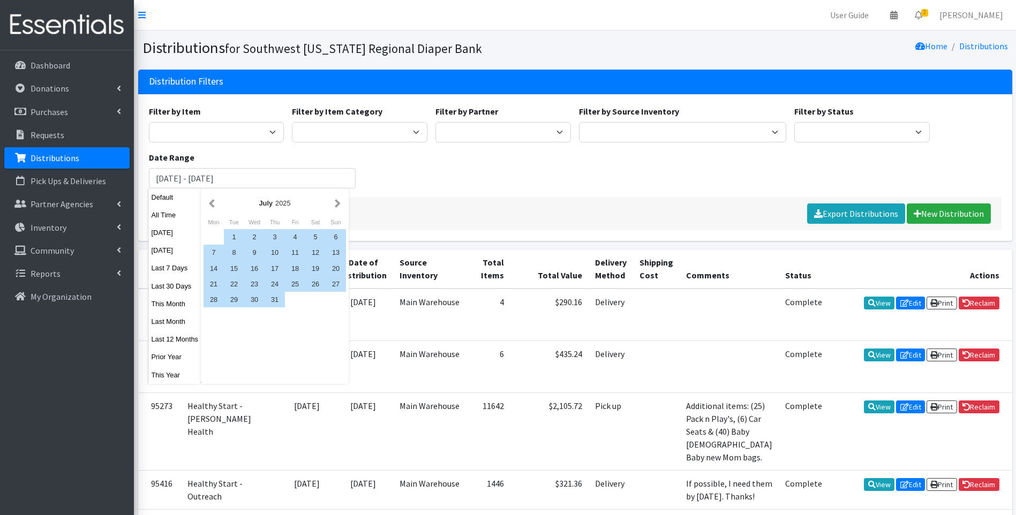
click at [340, 204] on button "button" at bounding box center [337, 203] width 11 height 13
click at [290, 235] on div "1" at bounding box center [295, 237] width 20 height 16
click at [334, 298] on div "31" at bounding box center [336, 300] width 20 height 16
type input "[DATE] - [DATE]"
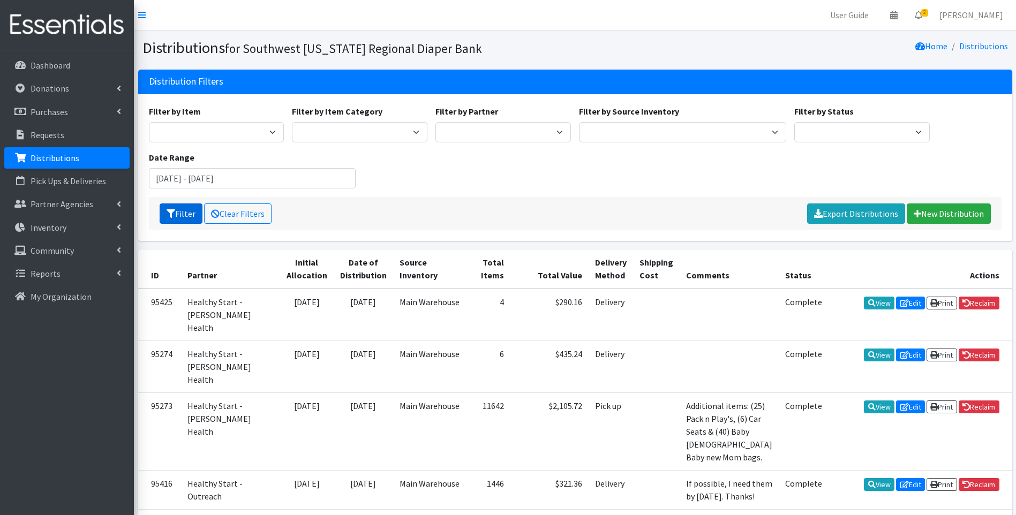
drag, startPoint x: 182, startPoint y: 213, endPoint x: 199, endPoint y: 237, distance: 29.7
click at [182, 214] on button "Filter" at bounding box center [181, 214] width 43 height 20
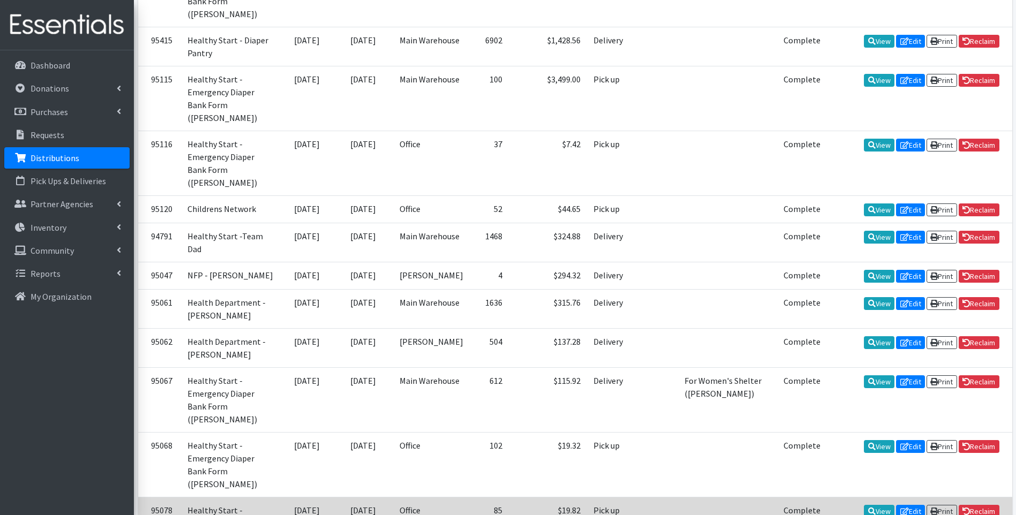
scroll to position [558, 0]
